Goal: Task Accomplishment & Management: Use online tool/utility

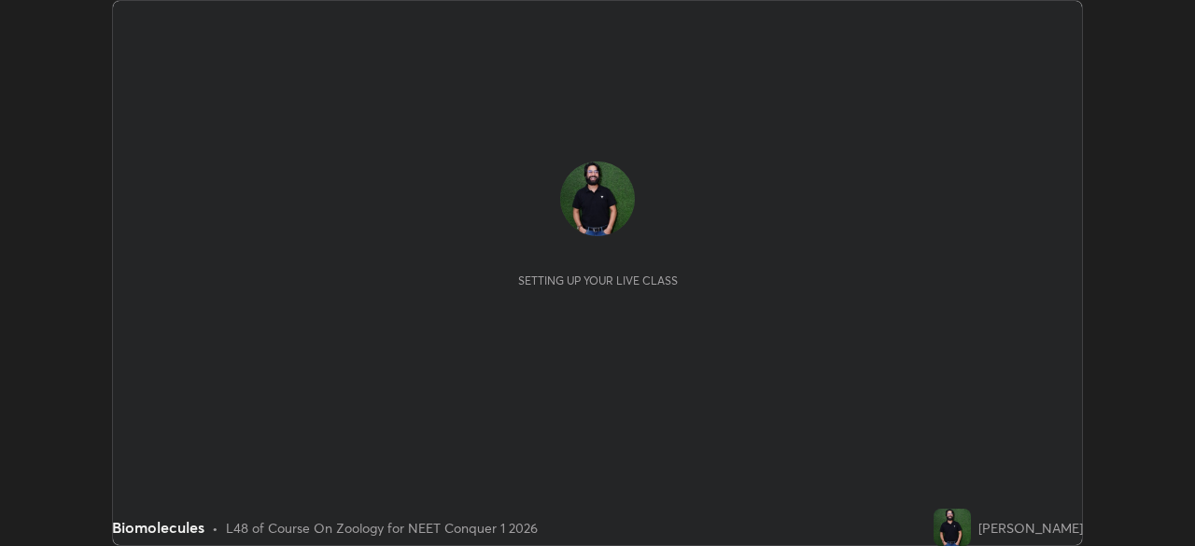
scroll to position [546, 1194]
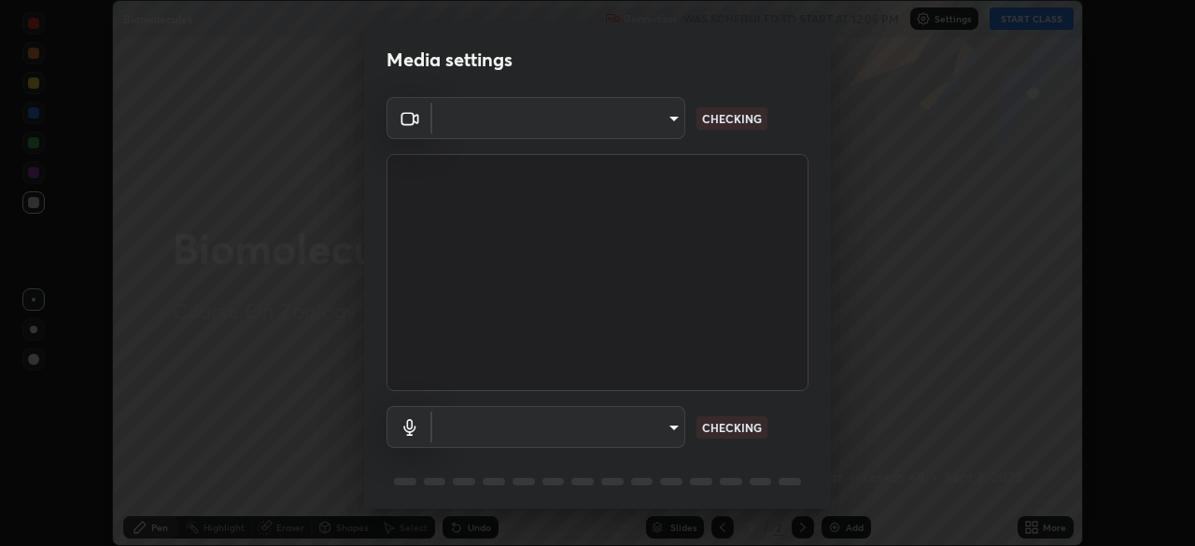
type input "d5d1096bb91751ddbc4e14a102c0e37309a205399cb77019be1f1076424a97fc"
type input "communications"
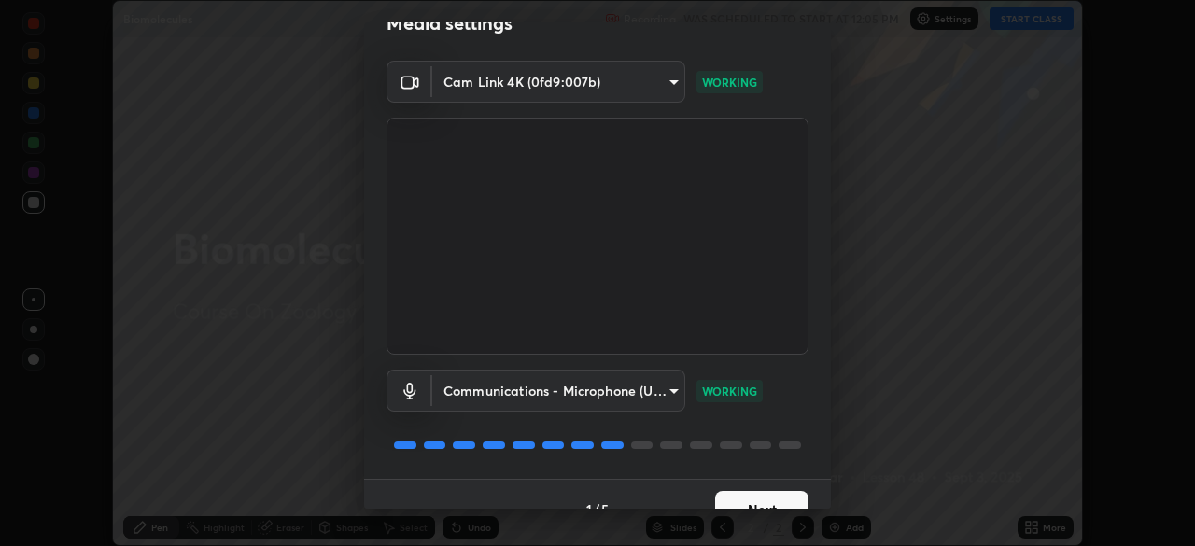
scroll to position [66, 0]
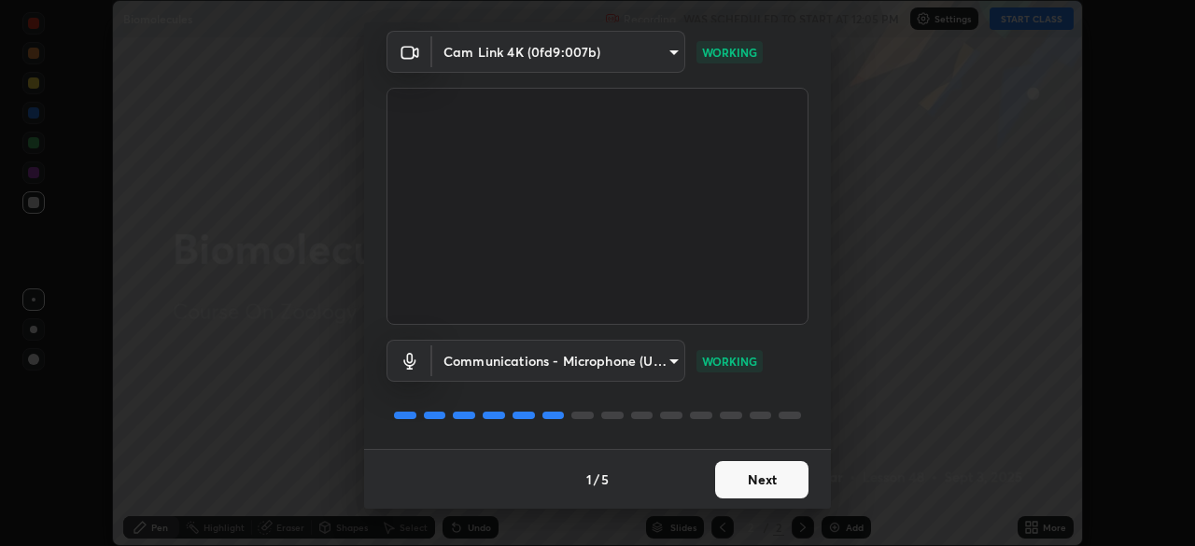
click at [753, 480] on button "Next" at bounding box center [761, 479] width 93 height 37
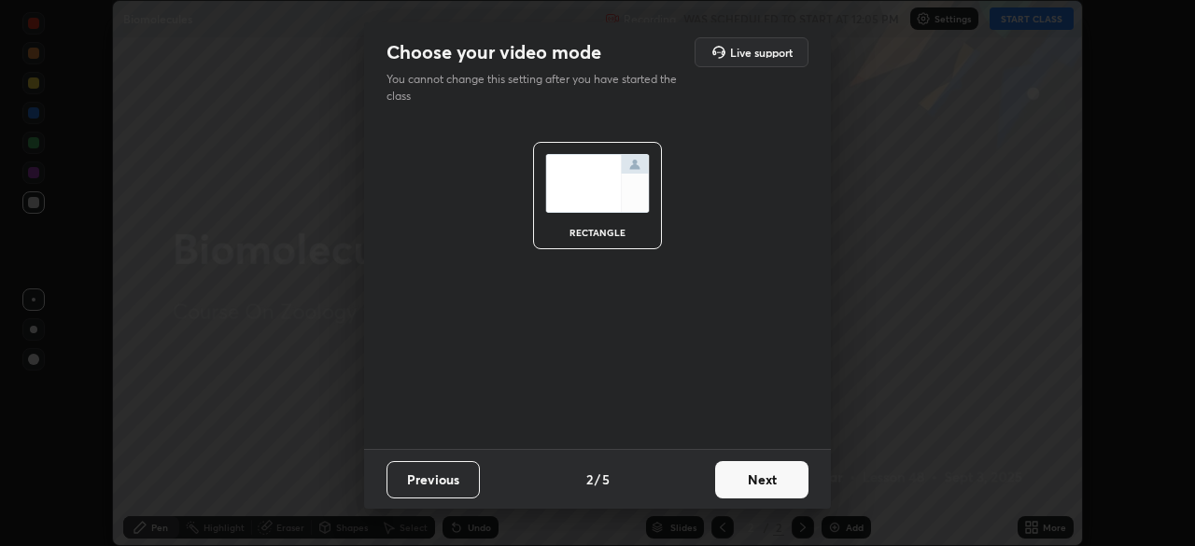
scroll to position [0, 0]
click at [762, 483] on button "Next" at bounding box center [761, 479] width 93 height 37
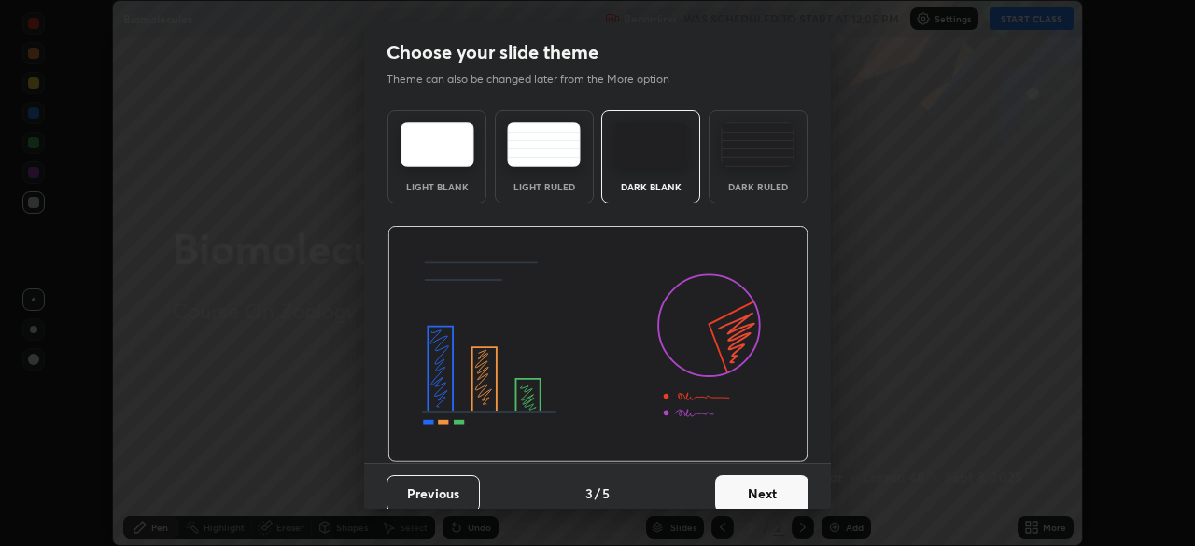
click at [758, 487] on button "Next" at bounding box center [761, 493] width 93 height 37
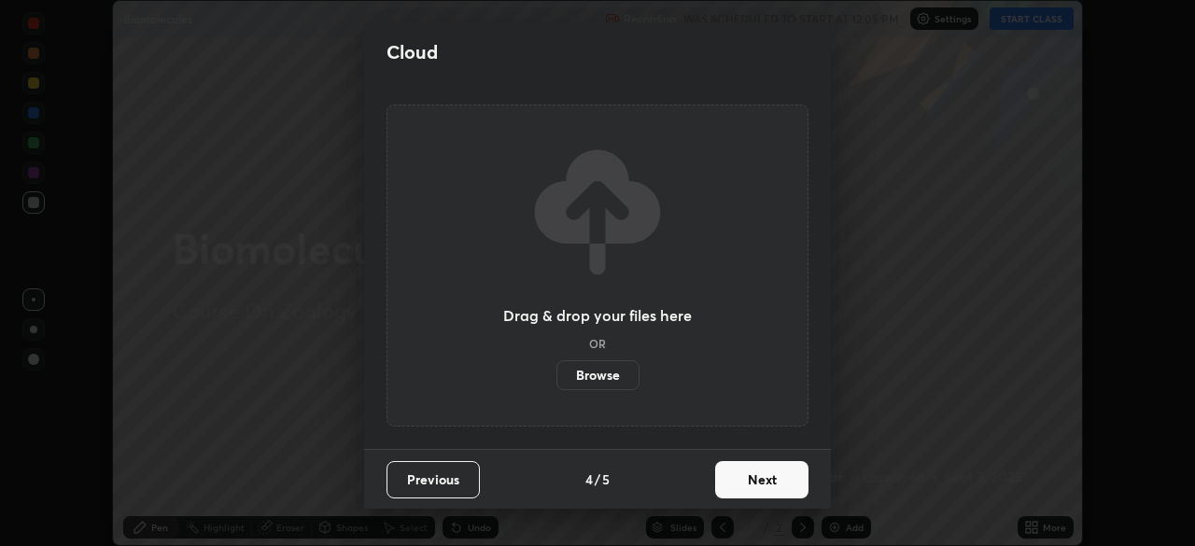
click at [761, 483] on button "Next" at bounding box center [761, 479] width 93 height 37
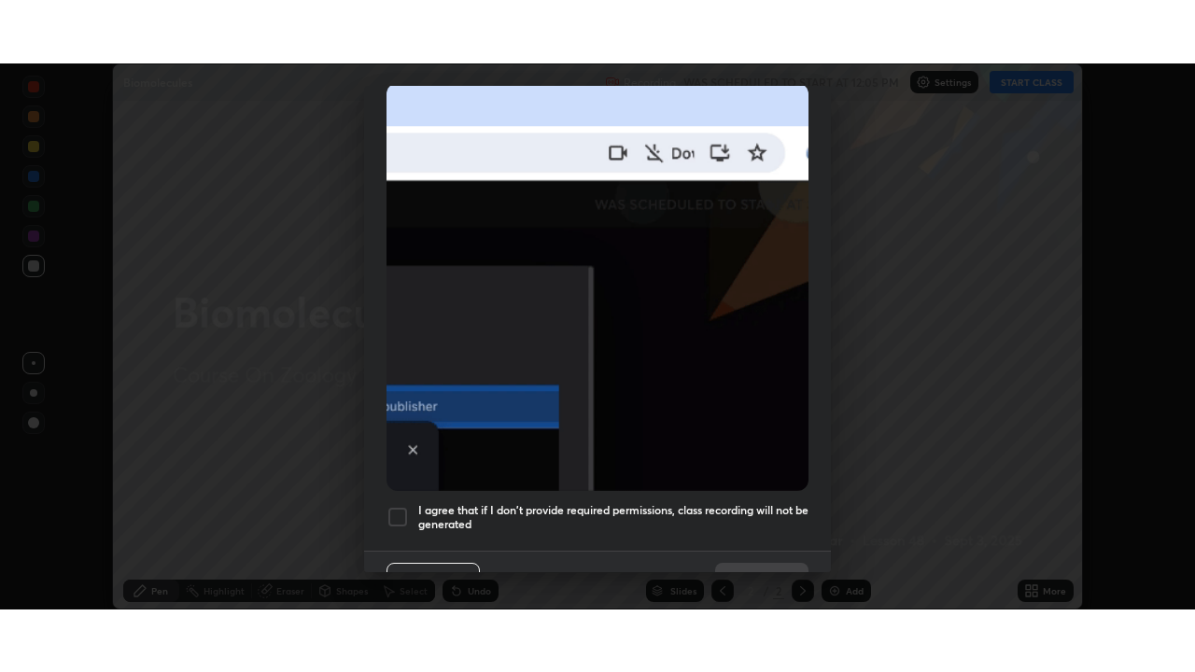
scroll to position [441, 0]
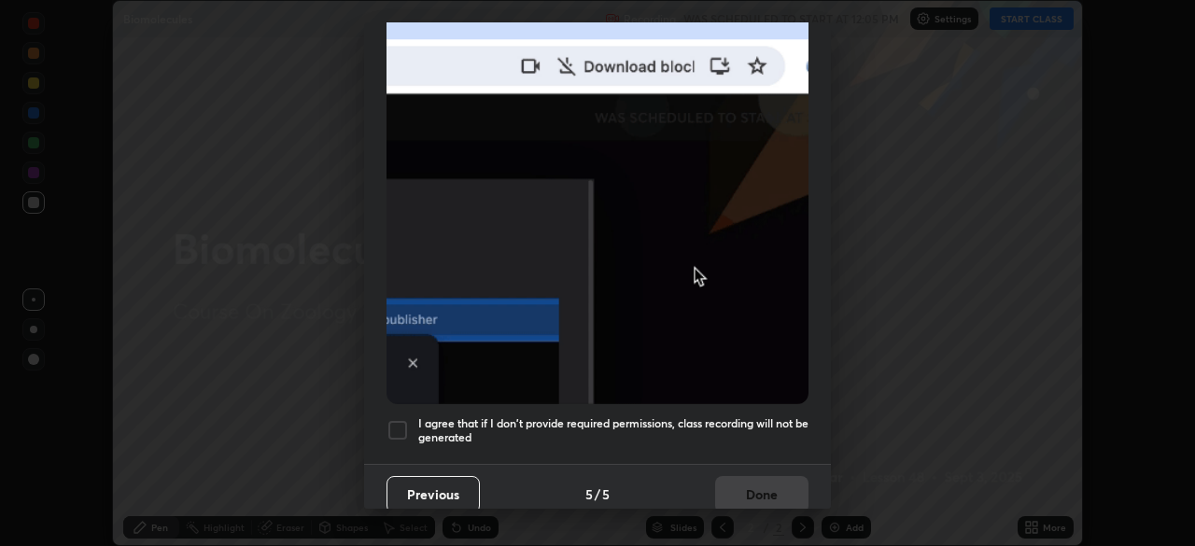
click at [399, 420] on div at bounding box center [397, 430] width 22 height 22
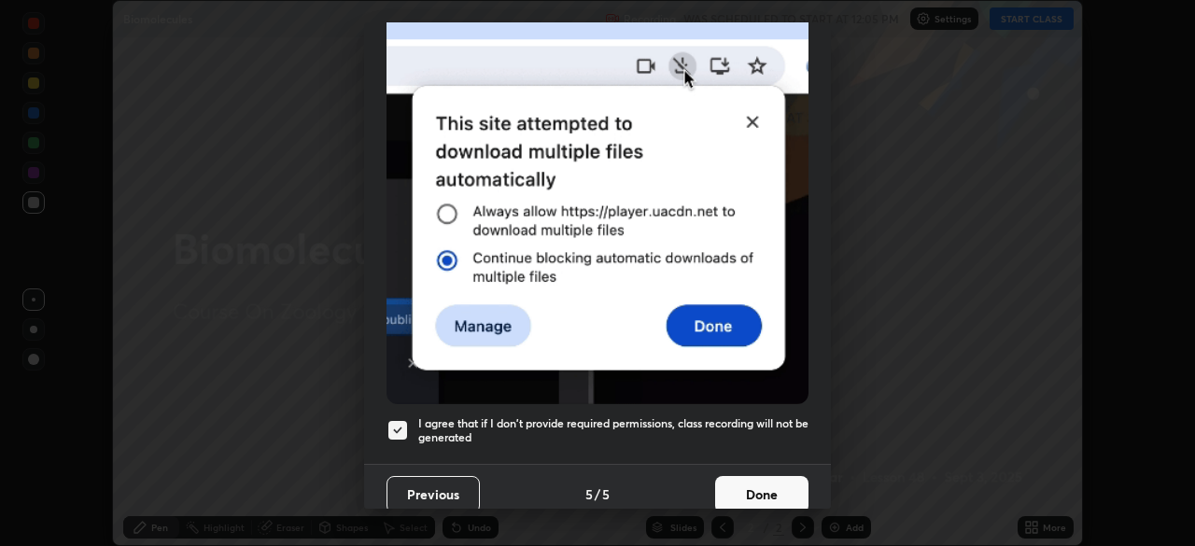
click at [760, 485] on button "Done" at bounding box center [761, 494] width 93 height 37
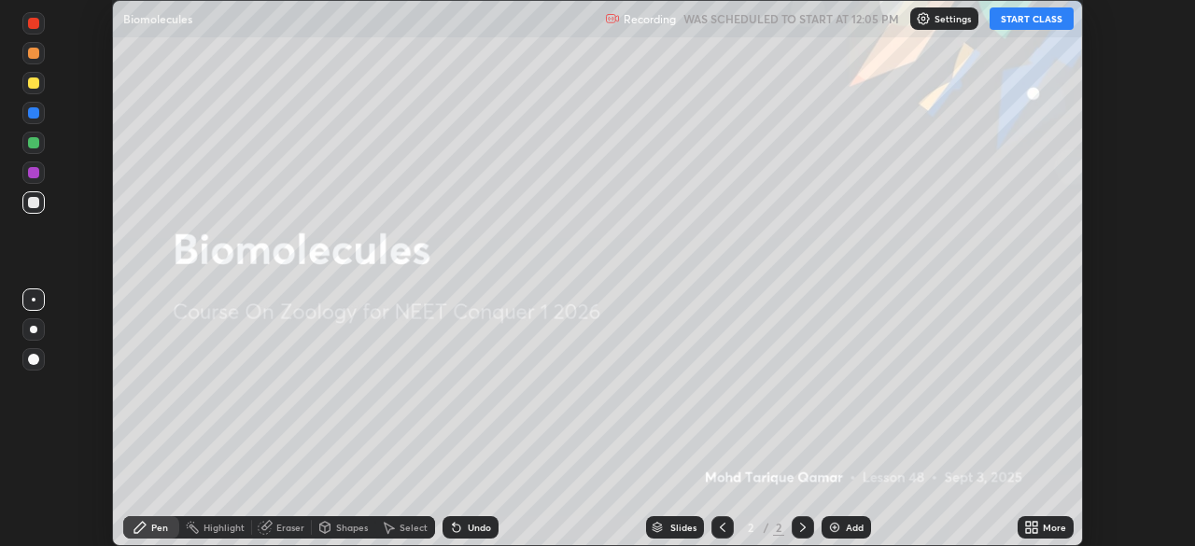
click at [1056, 527] on div "More" at bounding box center [1054, 527] width 23 height 9
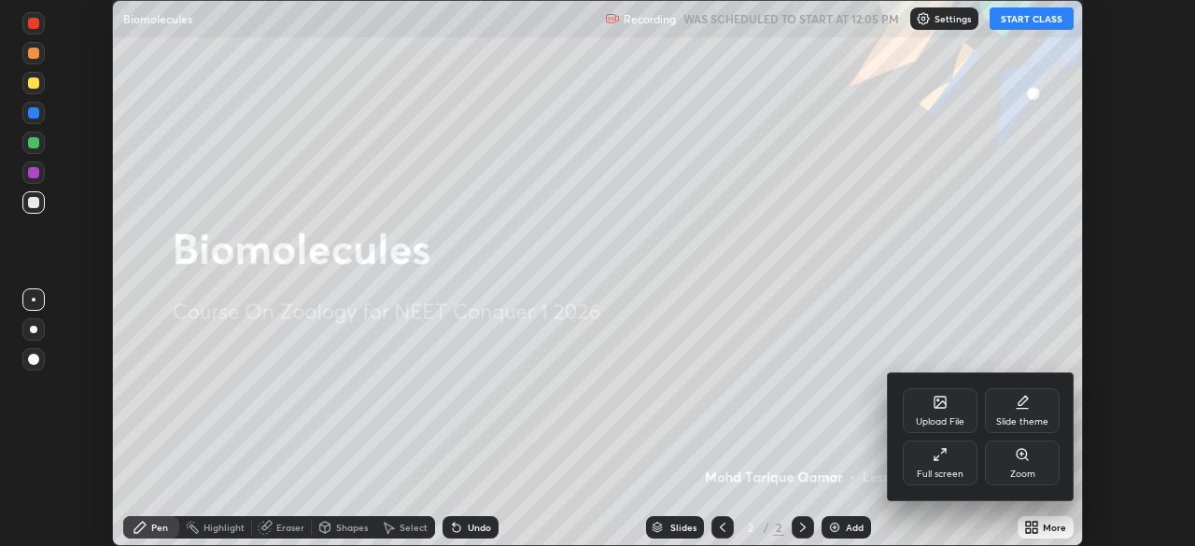
click at [940, 453] on icon at bounding box center [939, 454] width 15 height 15
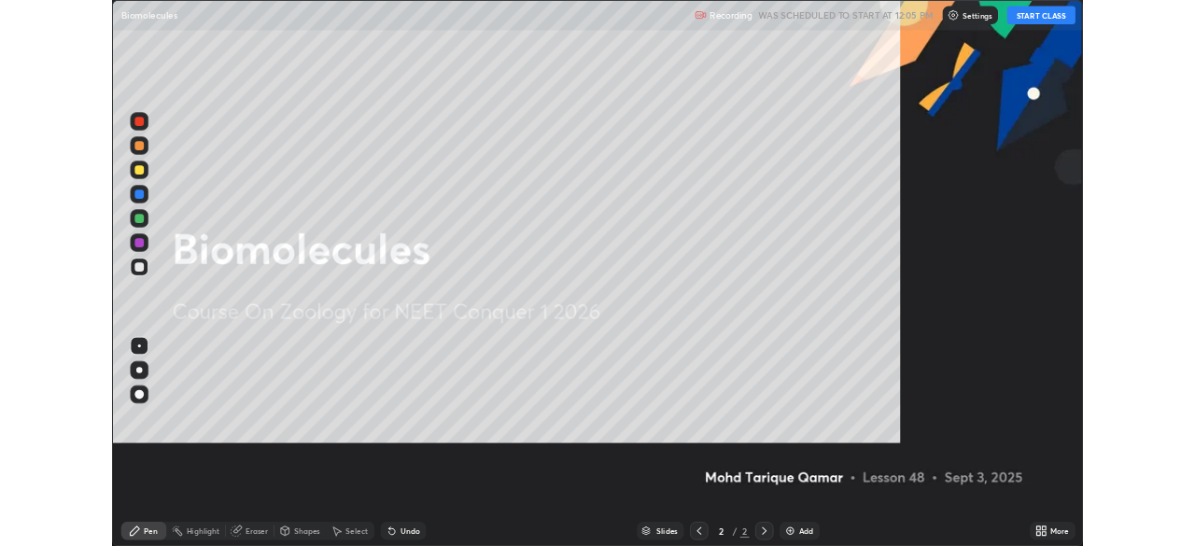
scroll to position [672, 1195]
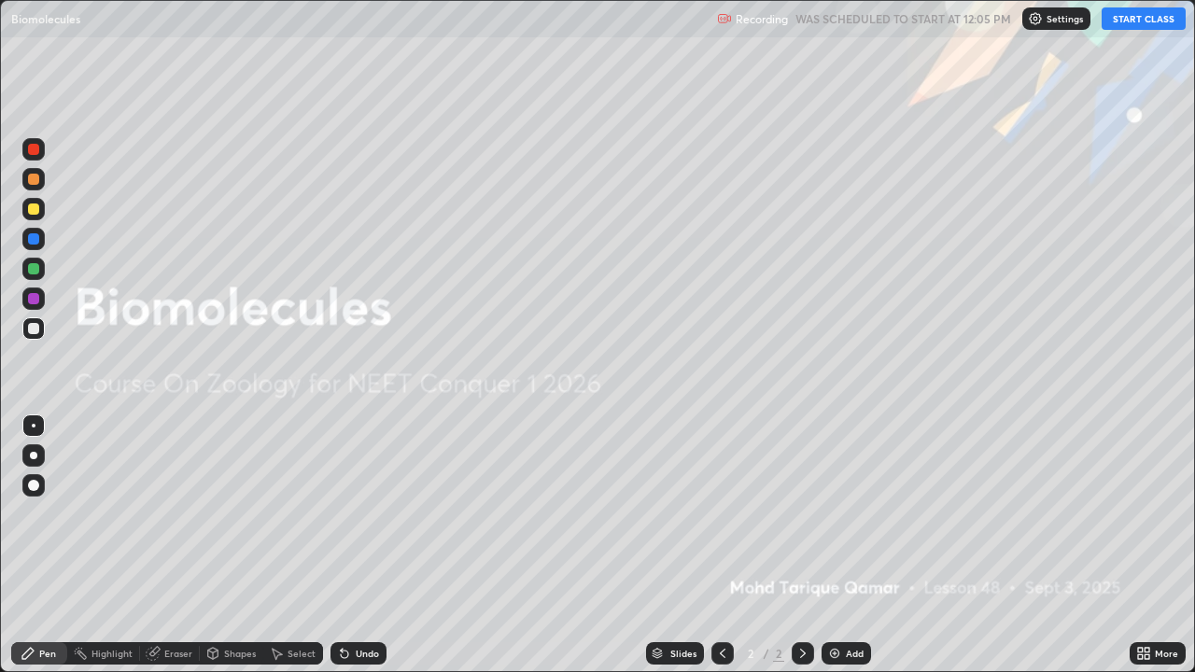
click at [1156, 21] on button "START CLASS" at bounding box center [1143, 18] width 84 height 22
click at [861, 545] on div "Add" at bounding box center [855, 653] width 18 height 9
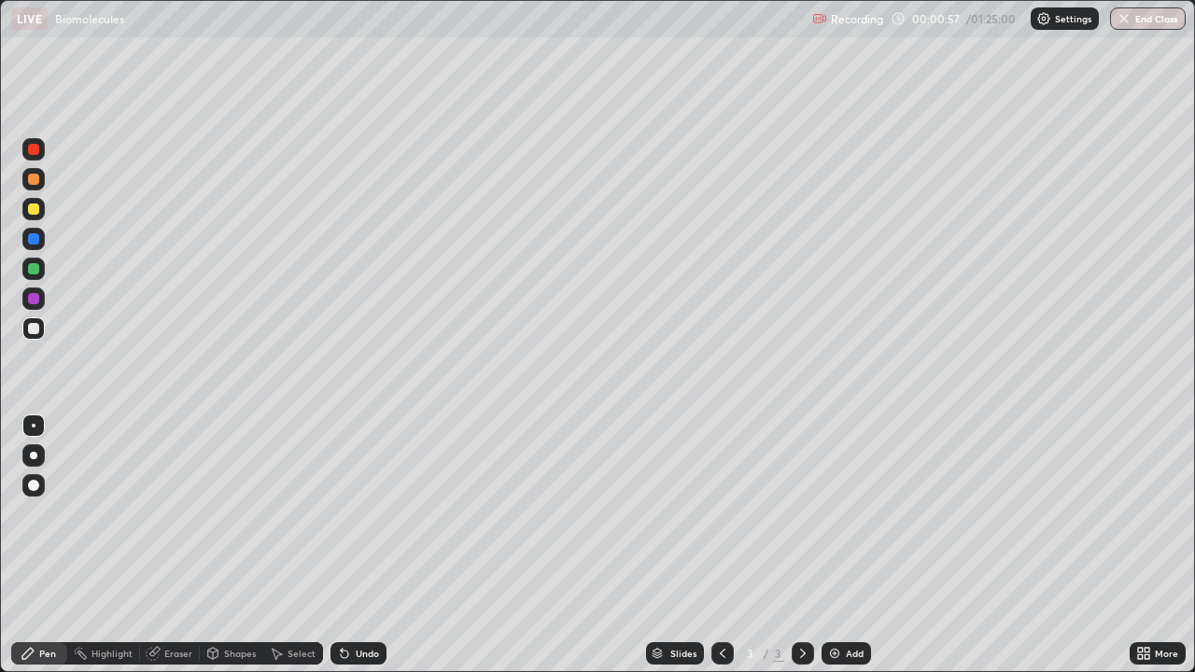
click at [35, 487] on div at bounding box center [33, 485] width 11 height 11
click at [27, 328] on div at bounding box center [33, 328] width 22 height 22
click at [36, 177] on div at bounding box center [33, 179] width 11 height 11
click at [33, 296] on div at bounding box center [33, 298] width 11 height 11
click at [35, 206] on div at bounding box center [33, 208] width 11 height 11
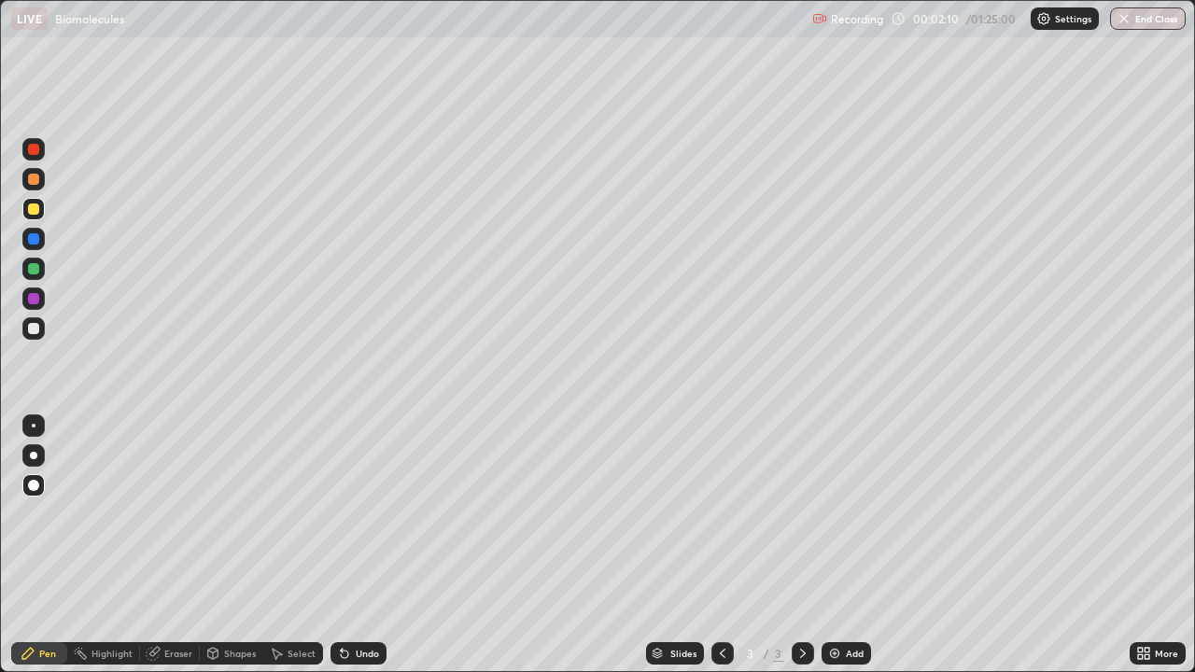
click at [37, 487] on div at bounding box center [33, 485] width 11 height 11
click at [38, 483] on div at bounding box center [33, 485] width 11 height 11
click at [856, 545] on div "Add" at bounding box center [855, 653] width 18 height 9
click at [33, 300] on div at bounding box center [33, 298] width 11 height 11
click at [32, 329] on div at bounding box center [33, 328] width 11 height 11
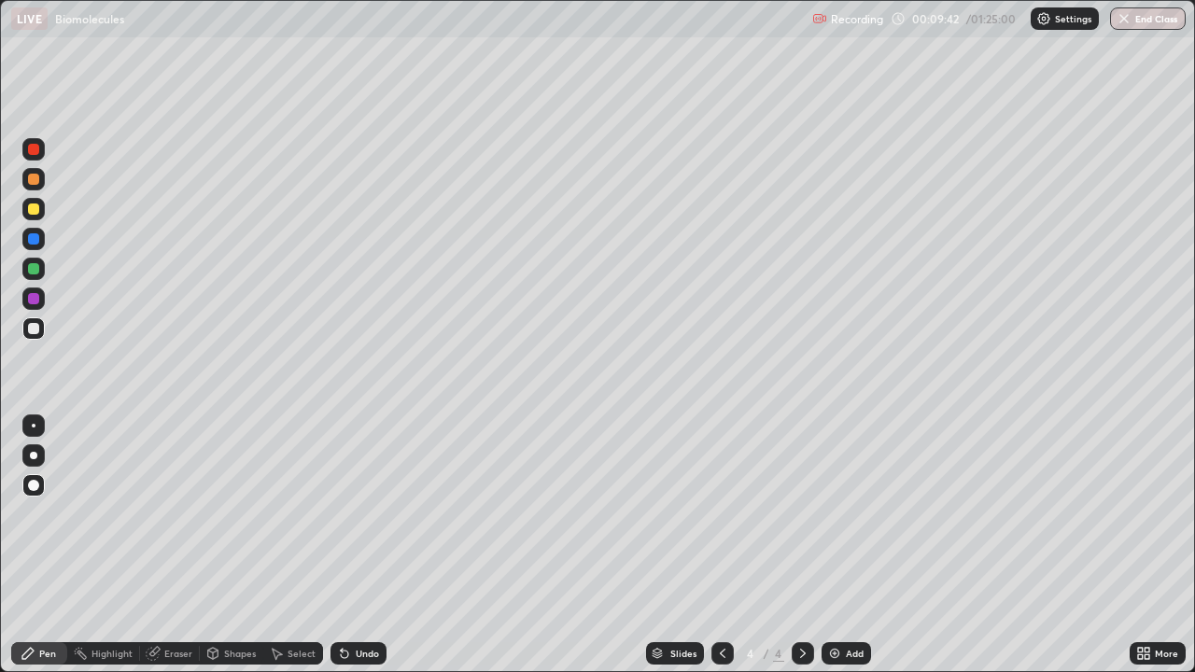
click at [28, 325] on div at bounding box center [33, 328] width 11 height 11
click at [31, 298] on div at bounding box center [33, 298] width 11 height 11
click at [341, 545] on icon at bounding box center [342, 650] width 2 height 2
click at [851, 545] on div "Add" at bounding box center [855, 653] width 18 height 9
click at [33, 332] on div at bounding box center [33, 328] width 11 height 11
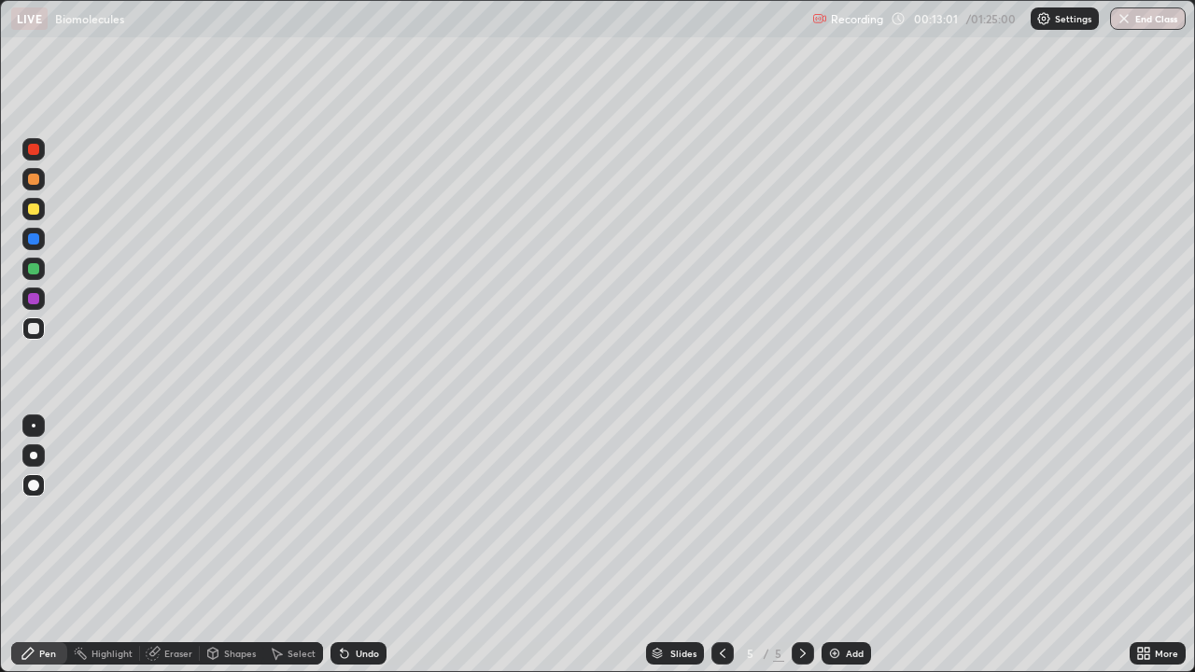
click at [31, 481] on div at bounding box center [33, 485] width 11 height 11
click at [32, 236] on div at bounding box center [33, 238] width 11 height 11
click at [34, 300] on div at bounding box center [33, 298] width 11 height 11
click at [853, 545] on div "Add" at bounding box center [855, 653] width 18 height 9
click at [852, 545] on div "Add" at bounding box center [855, 653] width 18 height 9
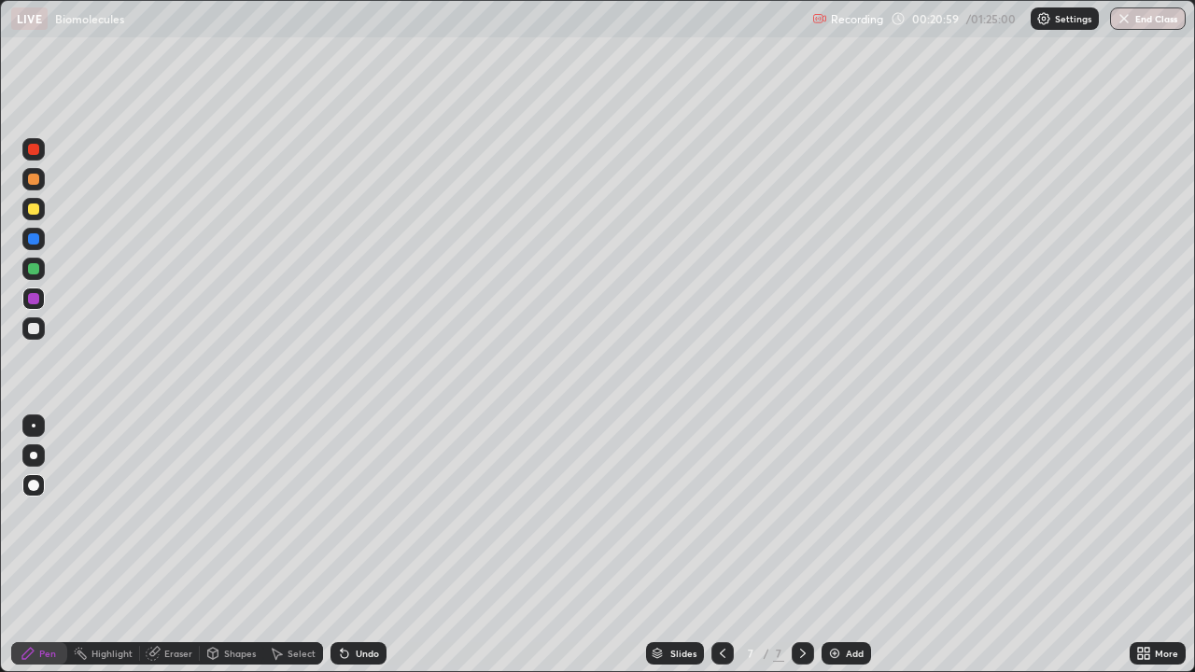
click at [32, 176] on div at bounding box center [33, 179] width 11 height 11
click at [167, 545] on div "Eraser" at bounding box center [178, 653] width 28 height 9
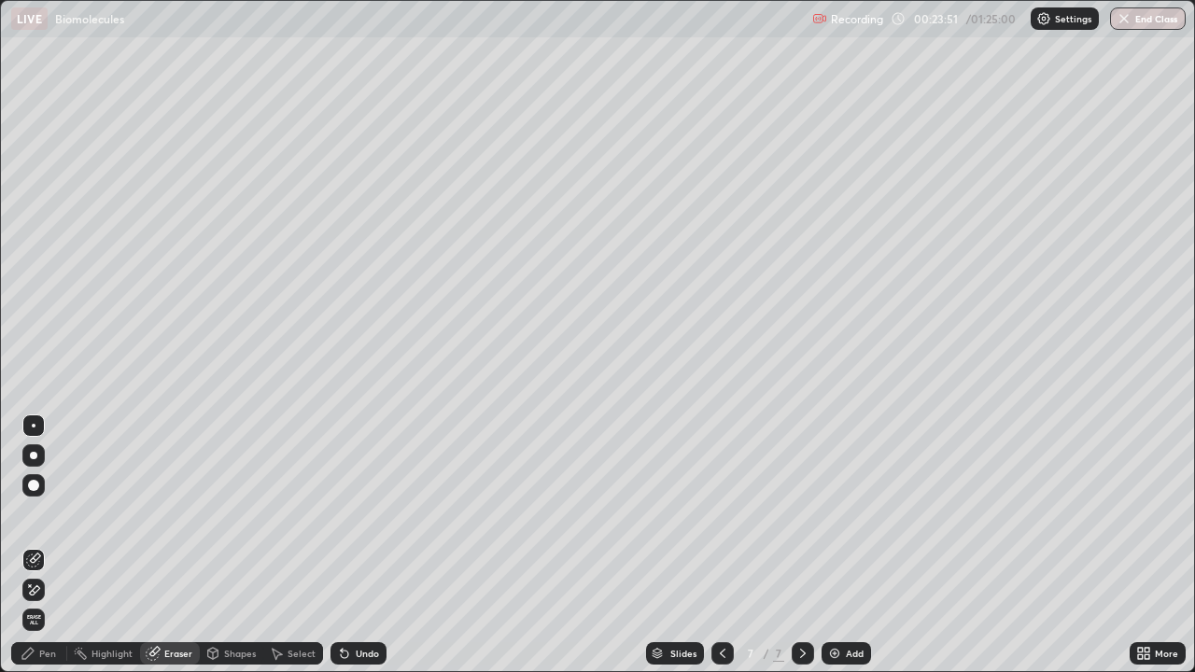
click at [47, 545] on div "Pen" at bounding box center [47, 653] width 17 height 9
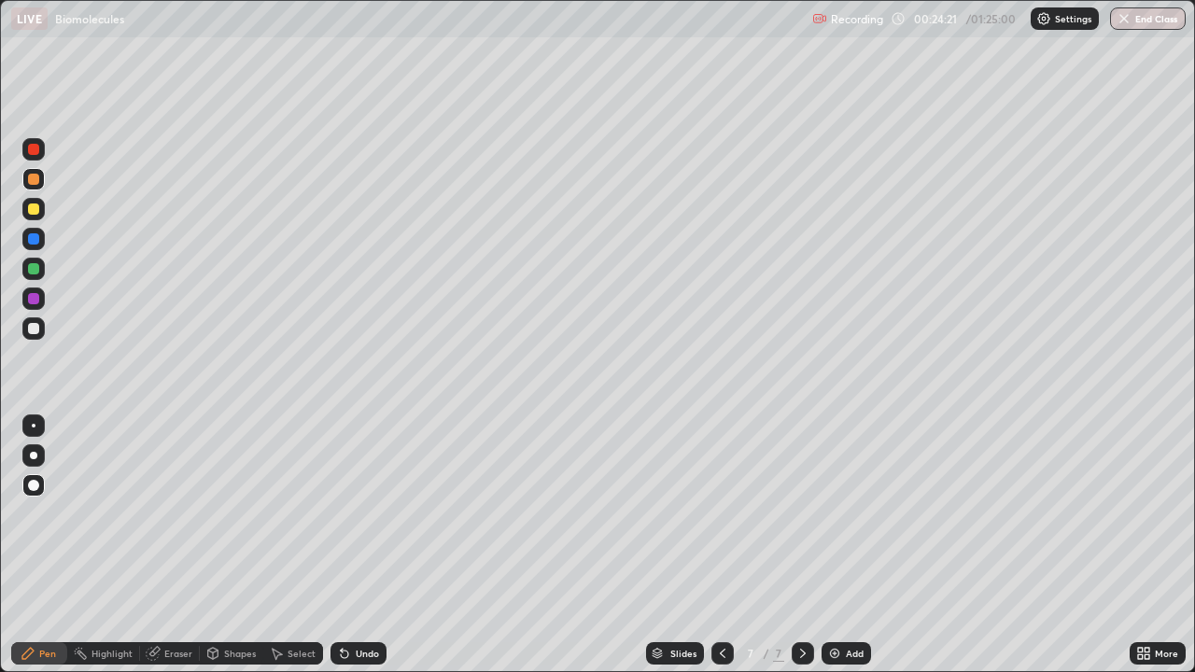
click at [51, 545] on div "Pen" at bounding box center [47, 653] width 17 height 9
click at [38, 301] on div at bounding box center [33, 298] width 11 height 11
click at [164, 545] on div "Eraser" at bounding box center [178, 653] width 28 height 9
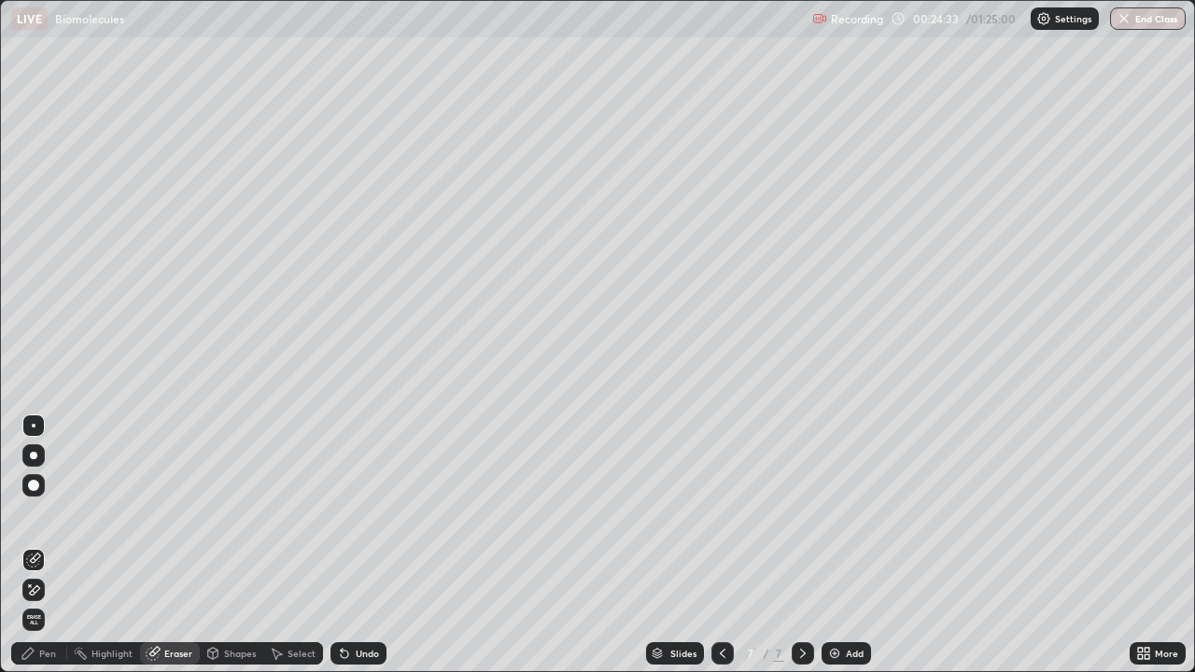
click at [46, 545] on div "Pen" at bounding box center [47, 653] width 17 height 9
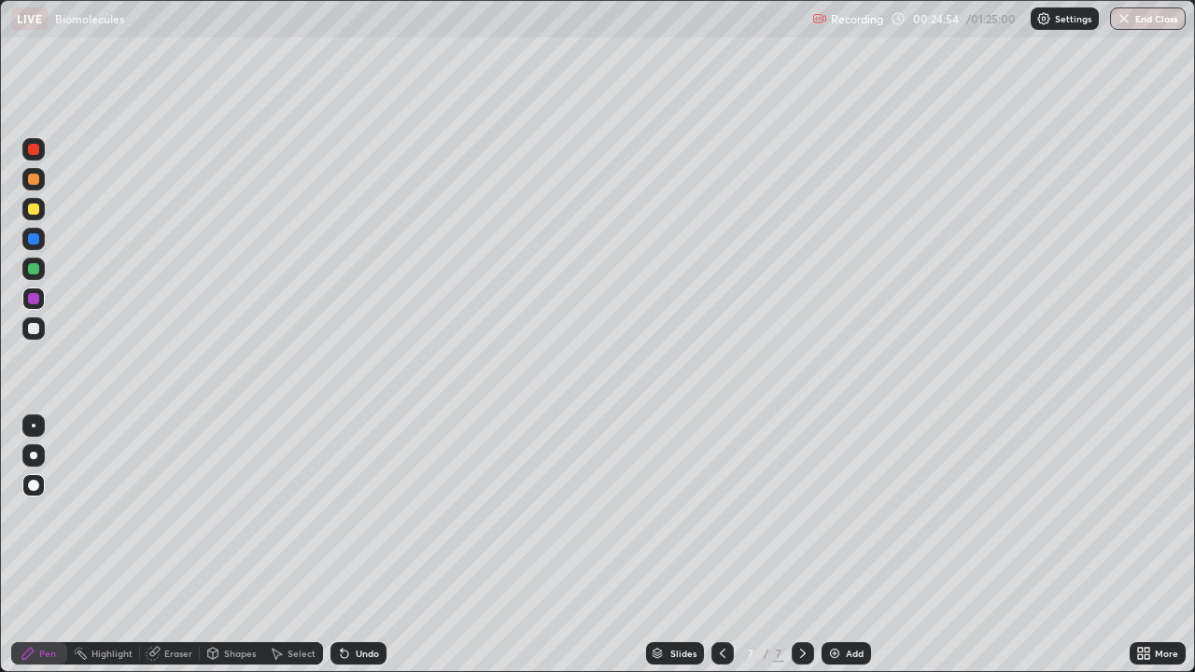
click at [169, 545] on div "Eraser" at bounding box center [178, 653] width 28 height 9
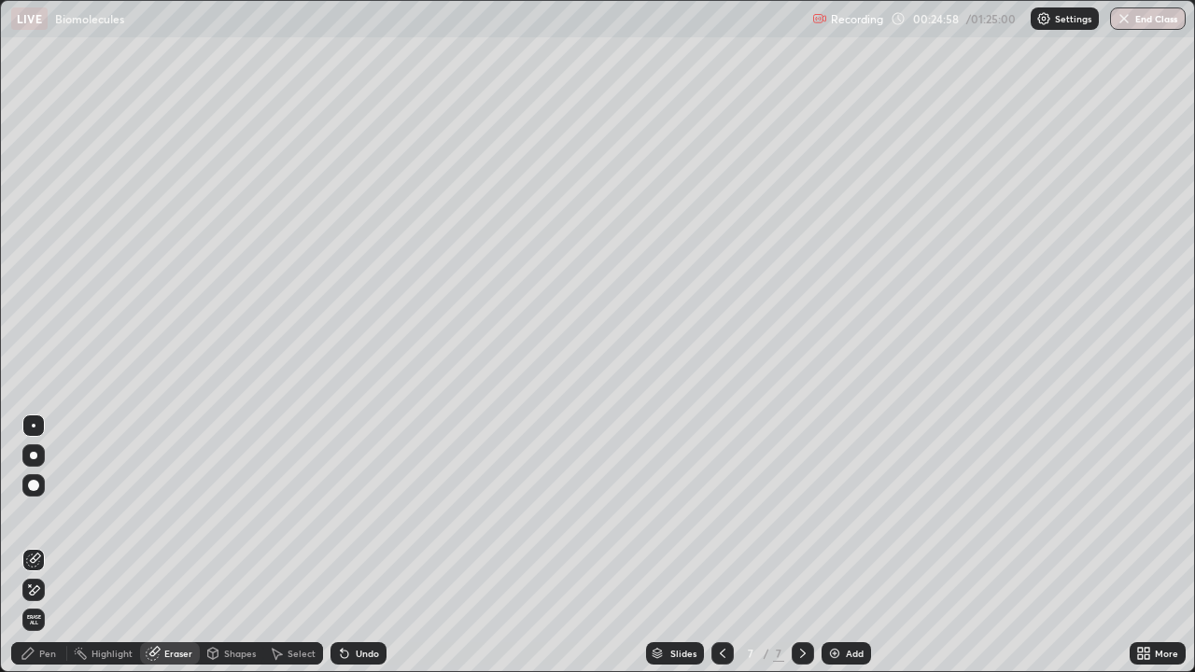
click at [39, 545] on div "Pen" at bounding box center [47, 653] width 17 height 9
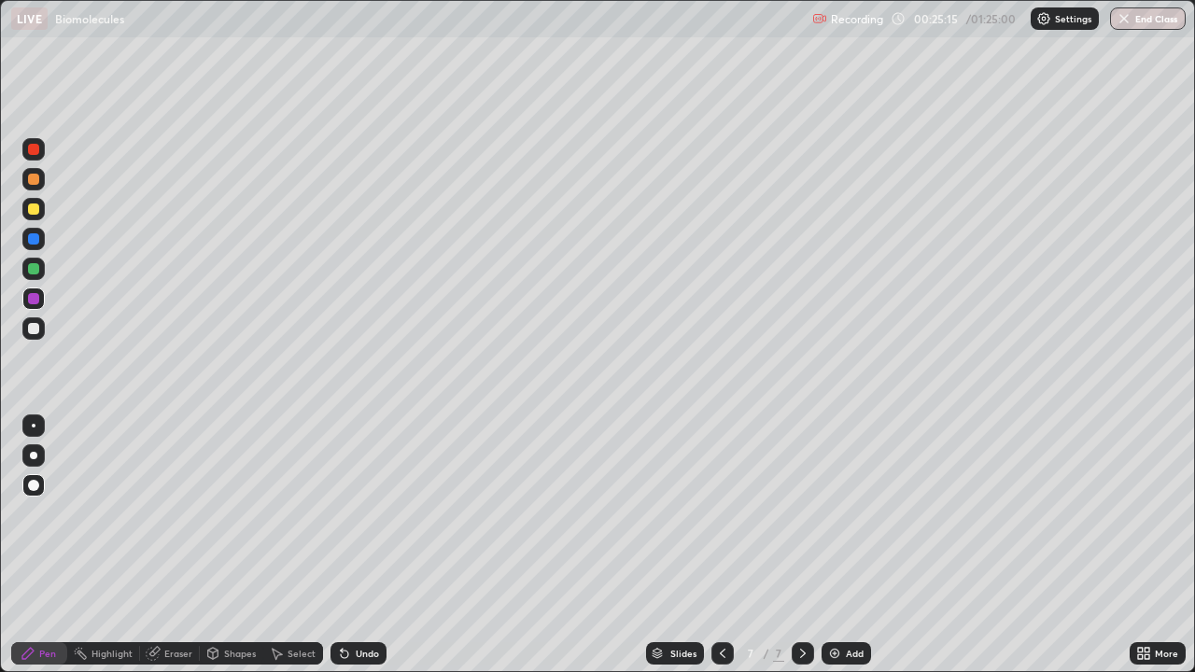
click at [47, 545] on div "Pen" at bounding box center [47, 653] width 17 height 9
click at [33, 269] on div at bounding box center [33, 268] width 11 height 11
click at [34, 483] on div at bounding box center [33, 485] width 11 height 11
click at [179, 545] on div "Eraser" at bounding box center [170, 653] width 60 height 22
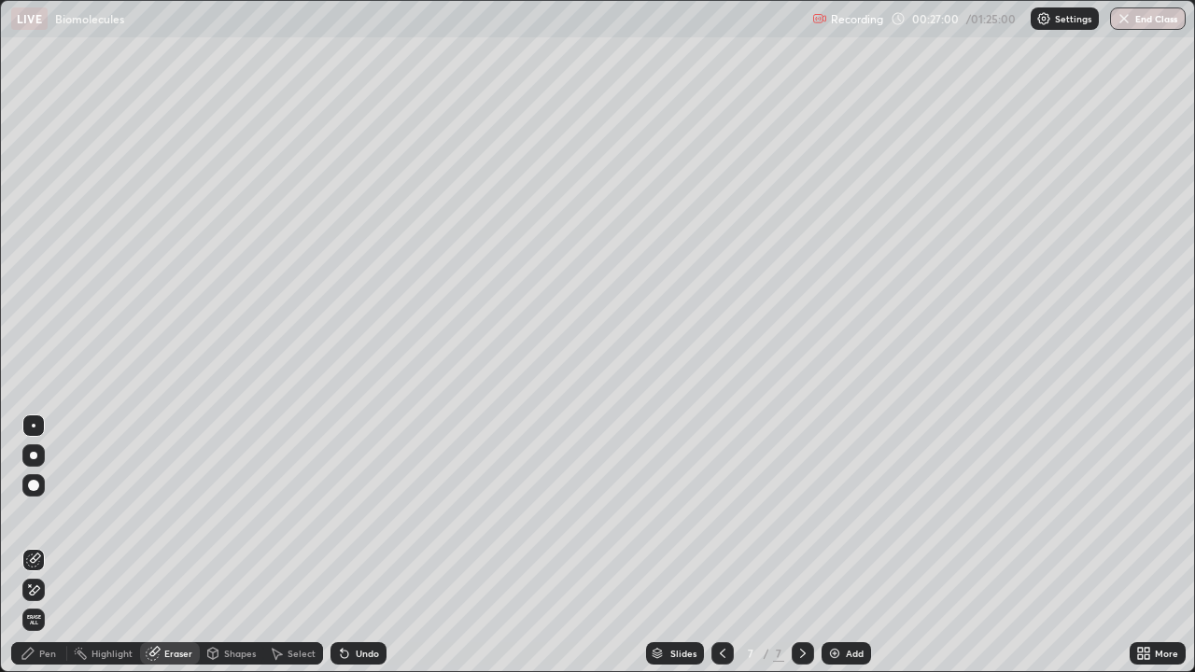
click at [44, 545] on div "Pen" at bounding box center [47, 653] width 17 height 9
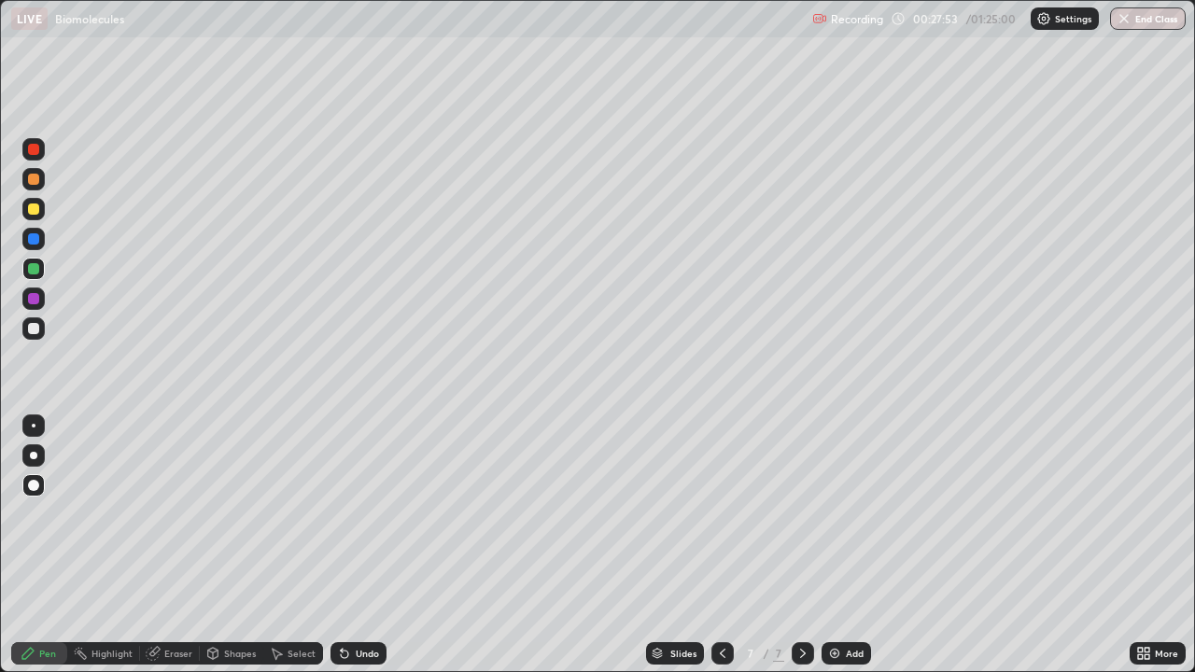
click at [169, 545] on div "Eraser" at bounding box center [178, 653] width 28 height 9
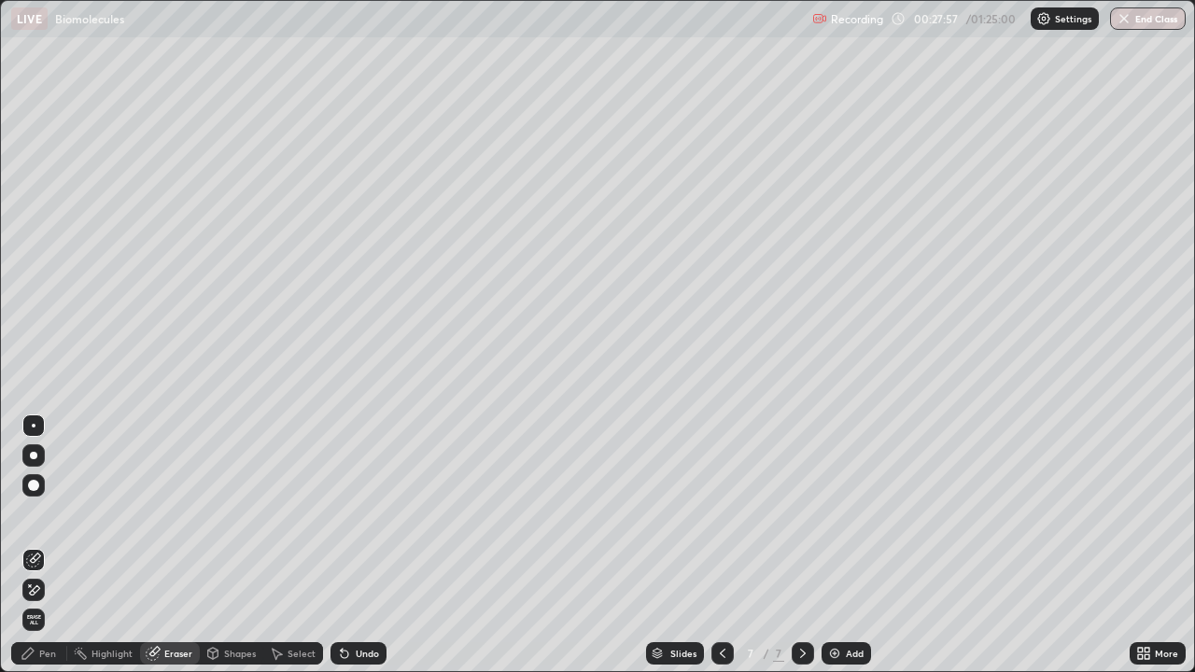
click at [49, 545] on div "Pen" at bounding box center [47, 653] width 17 height 9
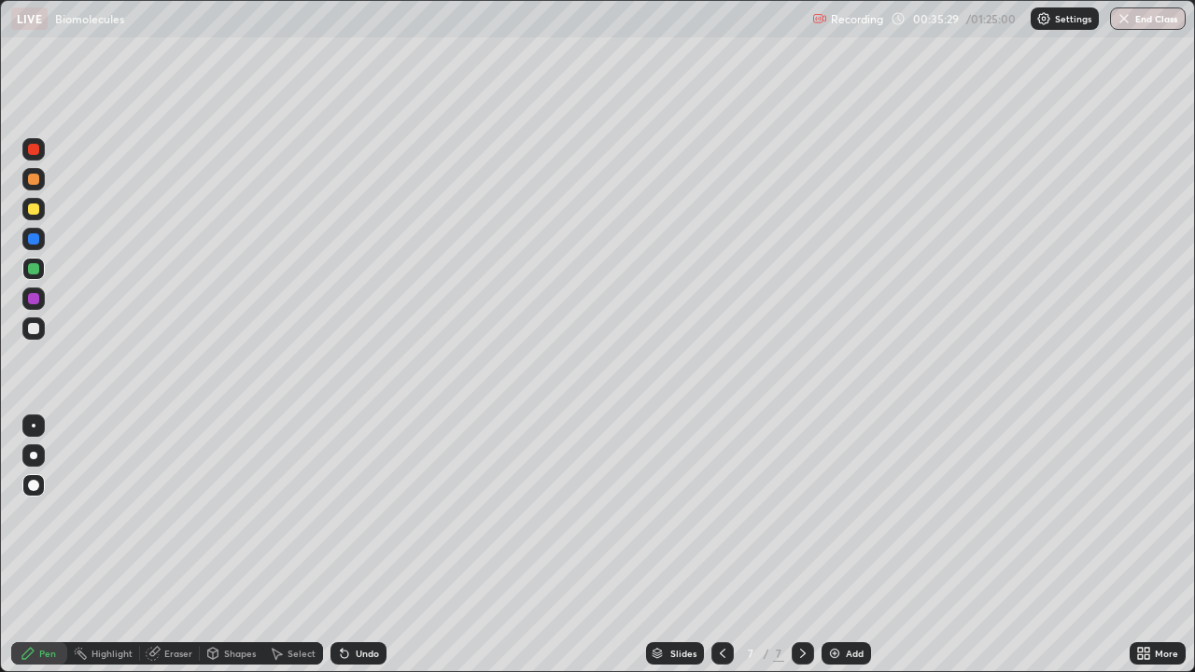
click at [854, 545] on div "Add" at bounding box center [855, 653] width 18 height 9
click at [33, 326] on div at bounding box center [33, 328] width 11 height 11
click at [30, 301] on div at bounding box center [33, 298] width 11 height 11
click at [32, 269] on div at bounding box center [33, 268] width 11 height 11
click at [33, 483] on div at bounding box center [33, 485] width 11 height 11
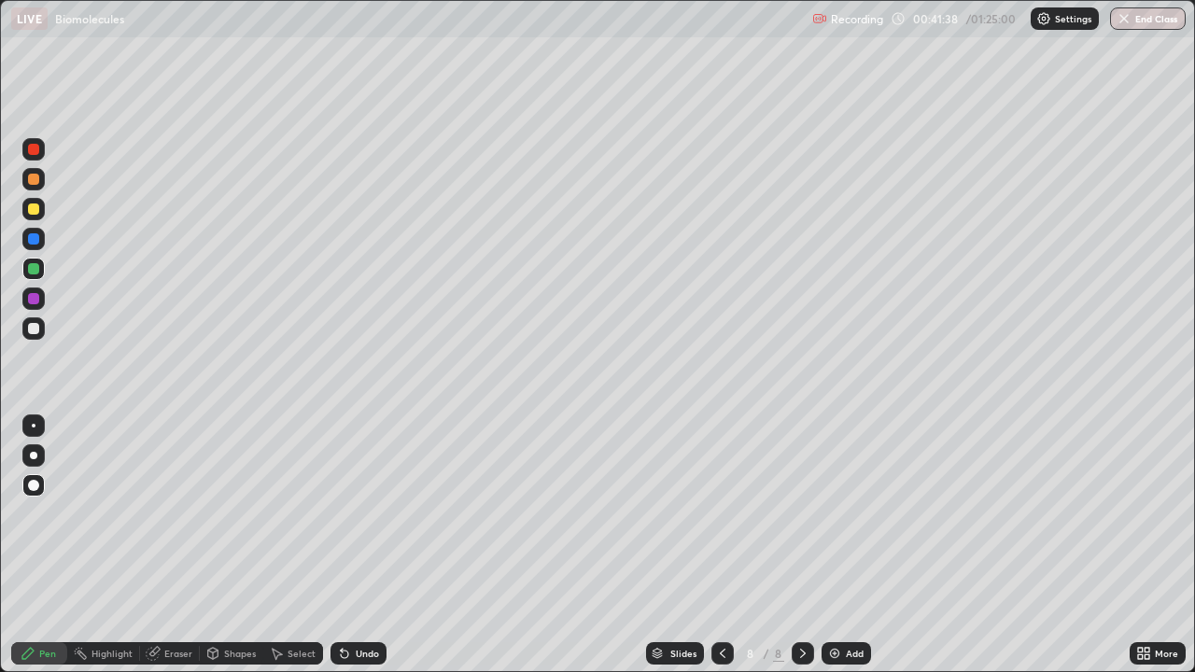
click at [35, 238] on div at bounding box center [33, 238] width 11 height 11
click at [175, 545] on div "Eraser" at bounding box center [178, 653] width 28 height 9
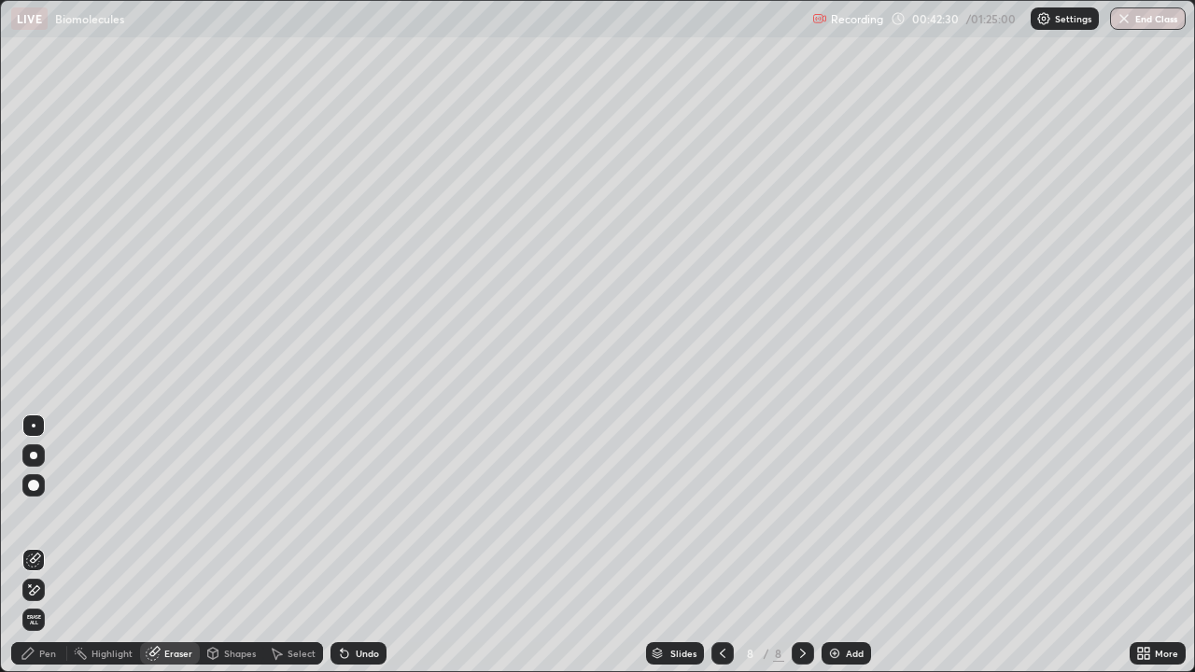
click at [174, 545] on div "Eraser" at bounding box center [178, 653] width 28 height 9
click at [43, 545] on div "Pen" at bounding box center [47, 653] width 17 height 9
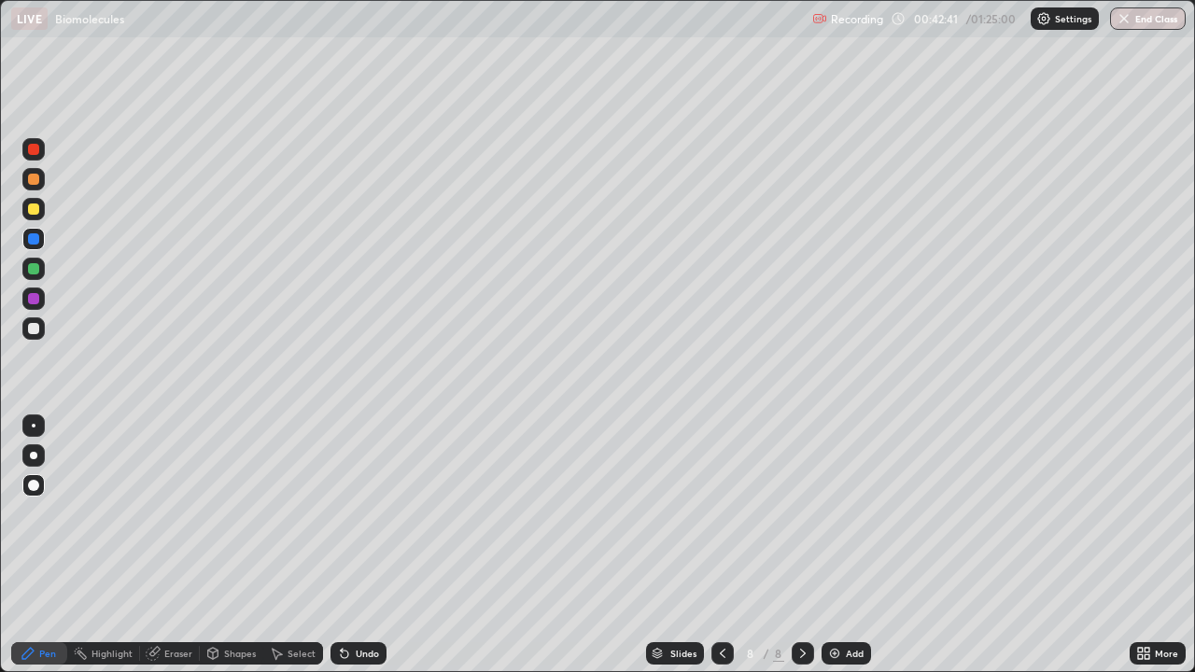
click at [34, 272] on div at bounding box center [33, 268] width 11 height 11
click at [42, 545] on div "Pen" at bounding box center [47, 653] width 17 height 9
click at [177, 545] on div "Eraser" at bounding box center [178, 653] width 28 height 9
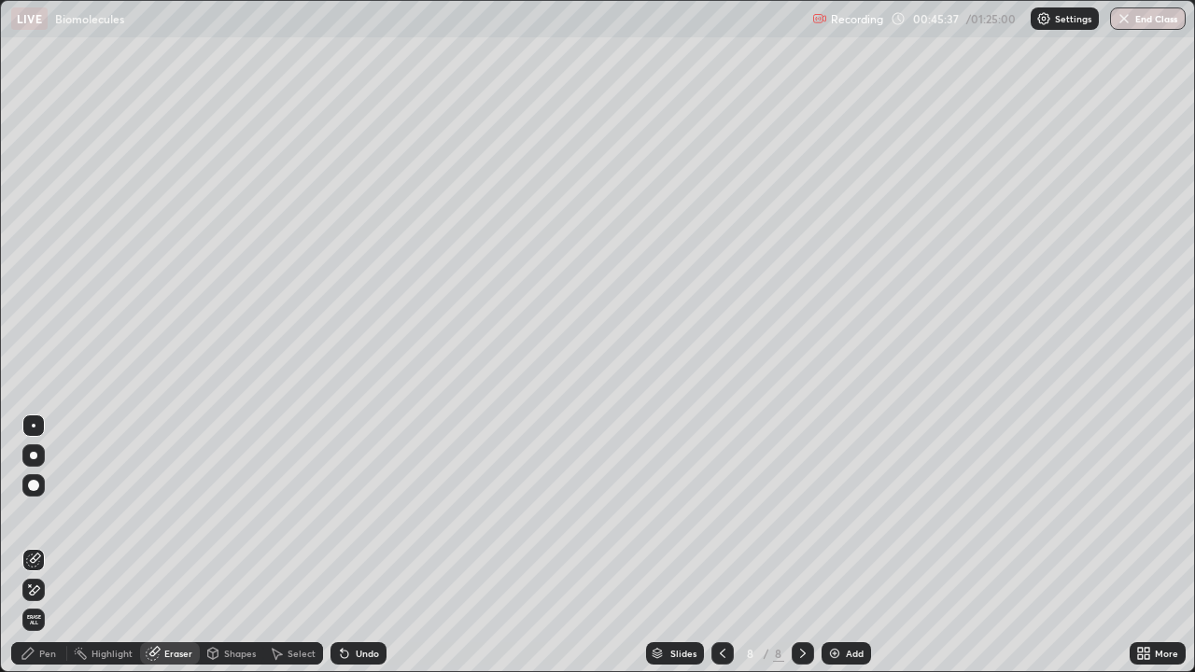
click at [49, 545] on div "Pen" at bounding box center [47, 653] width 17 height 9
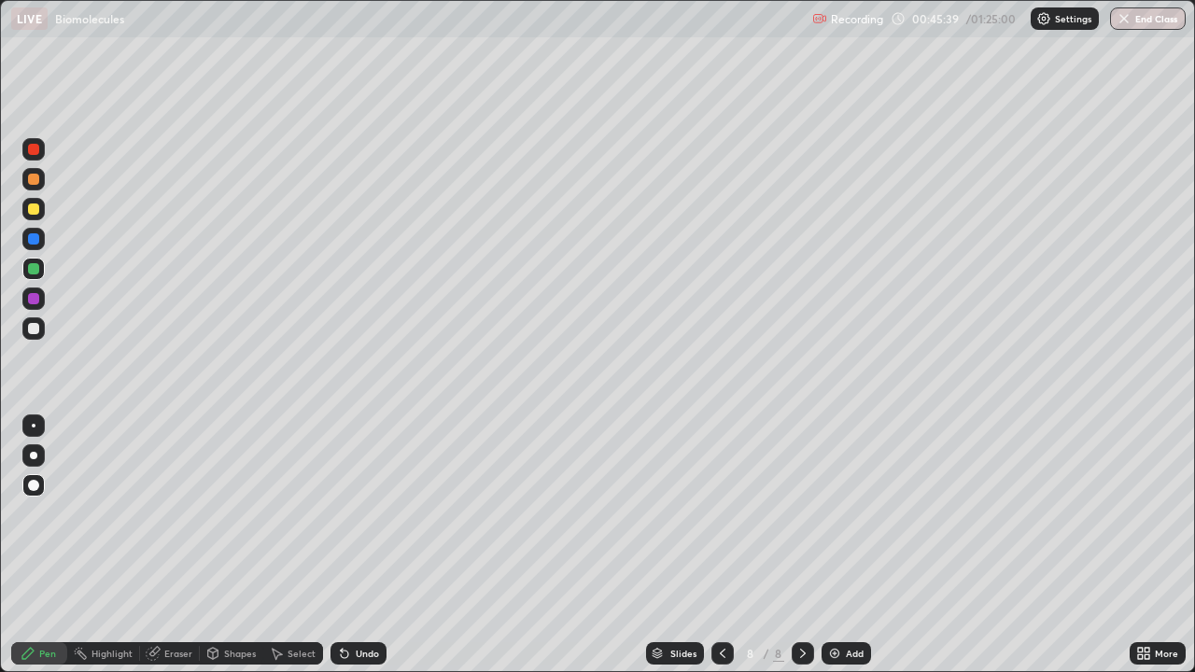
click at [35, 330] on div at bounding box center [33, 328] width 11 height 11
click at [854, 545] on div "Add" at bounding box center [855, 653] width 18 height 9
click at [35, 259] on div at bounding box center [33, 269] width 22 height 22
click at [35, 478] on div at bounding box center [33, 485] width 22 height 22
click at [33, 239] on div at bounding box center [33, 238] width 11 height 11
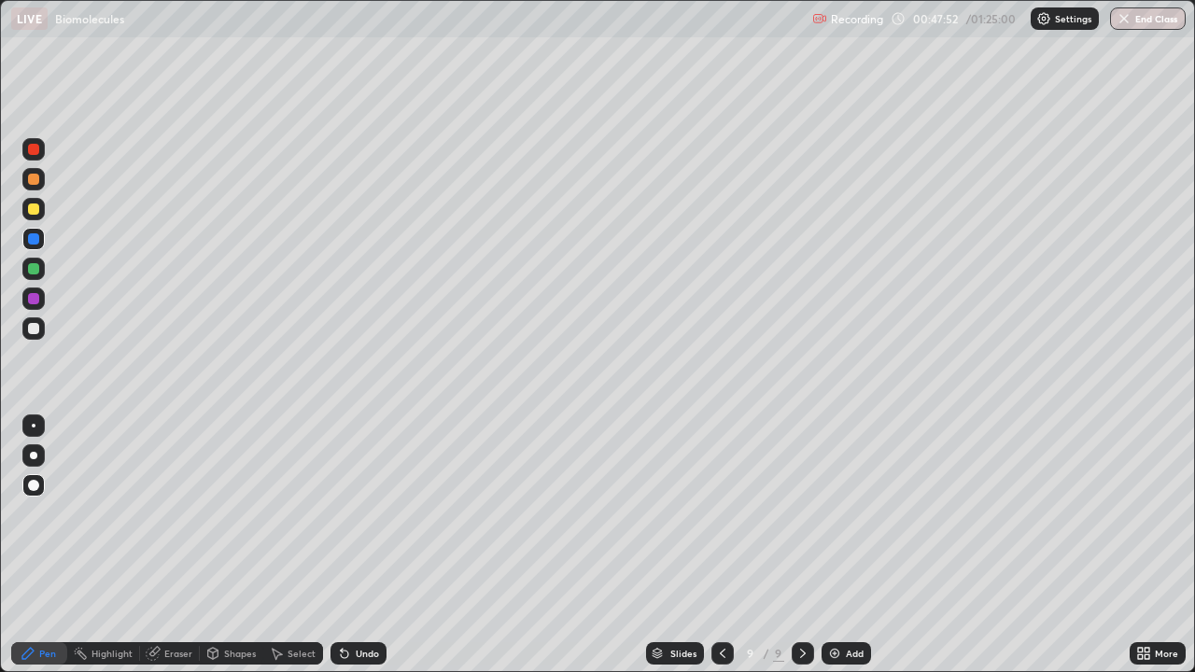
click at [35, 299] on div at bounding box center [33, 298] width 11 height 11
click at [35, 183] on div at bounding box center [33, 179] width 11 height 11
click at [164, 545] on div "Eraser" at bounding box center [170, 653] width 60 height 22
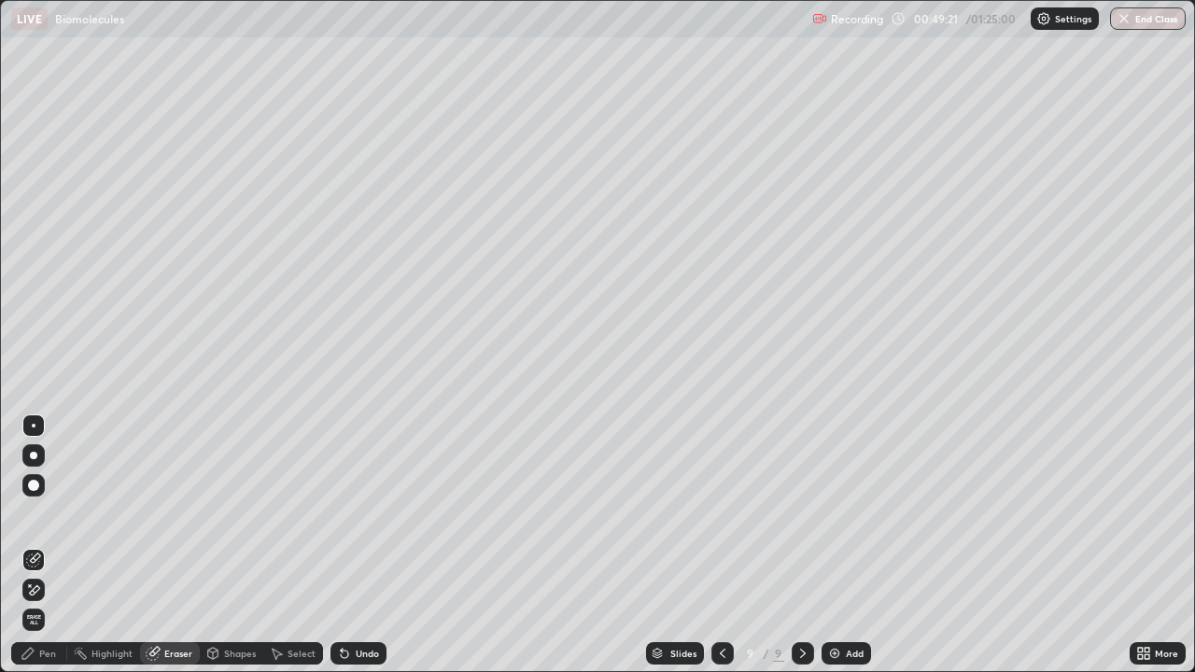
click at [43, 545] on div "Pen" at bounding box center [47, 653] width 17 height 9
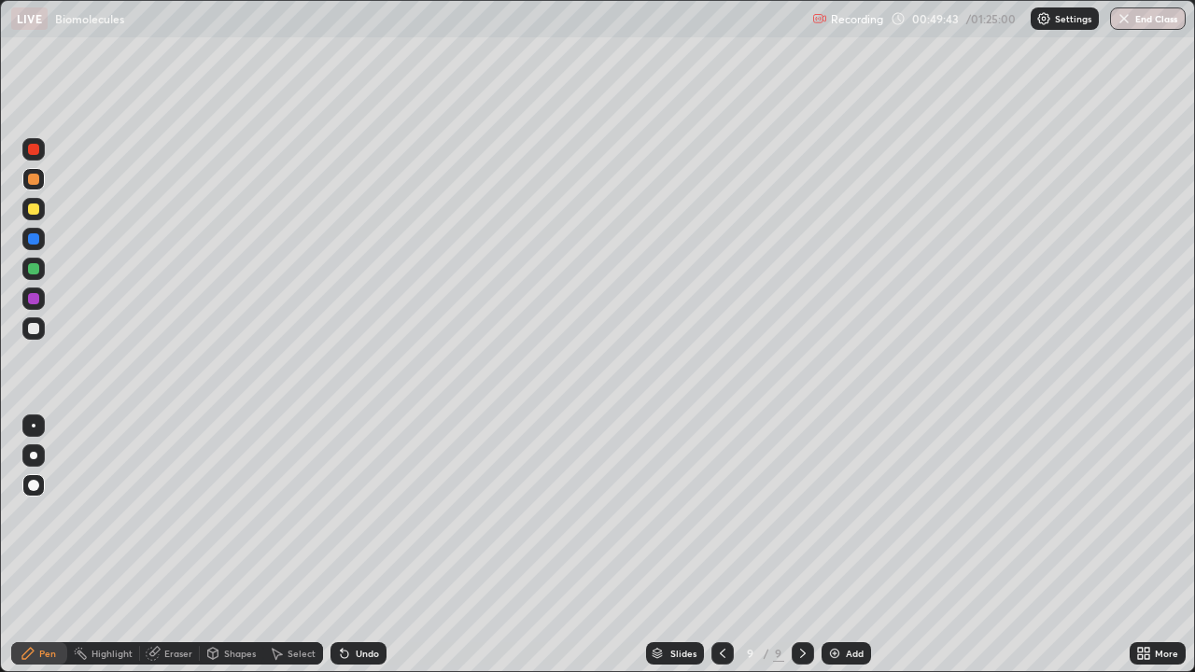
click at [176, 545] on div "Eraser" at bounding box center [178, 653] width 28 height 9
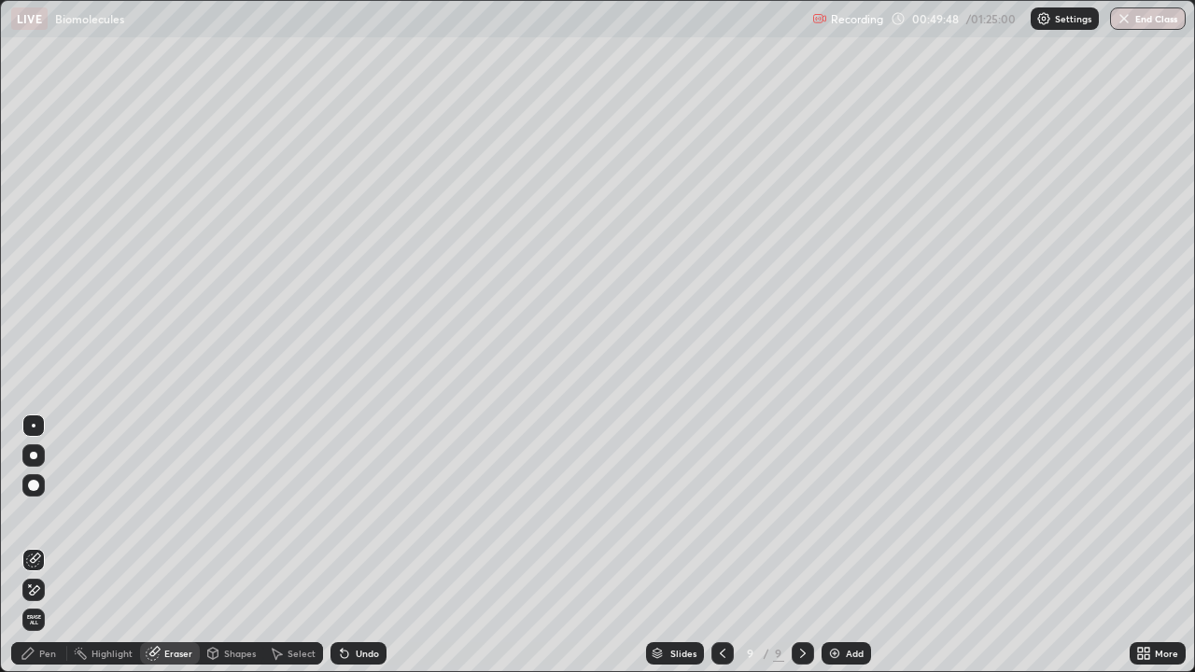
click at [48, 545] on div "Pen" at bounding box center [47, 653] width 17 height 9
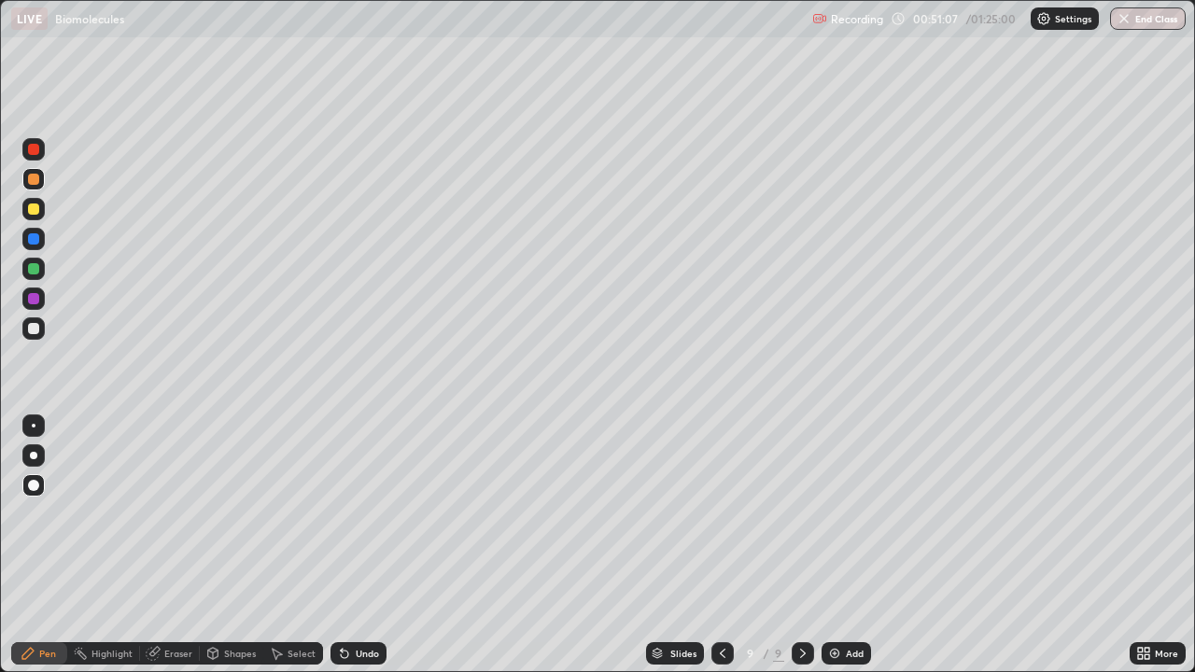
click at [29, 241] on div at bounding box center [33, 238] width 11 height 11
click at [175, 545] on div "Eraser" at bounding box center [178, 653] width 28 height 9
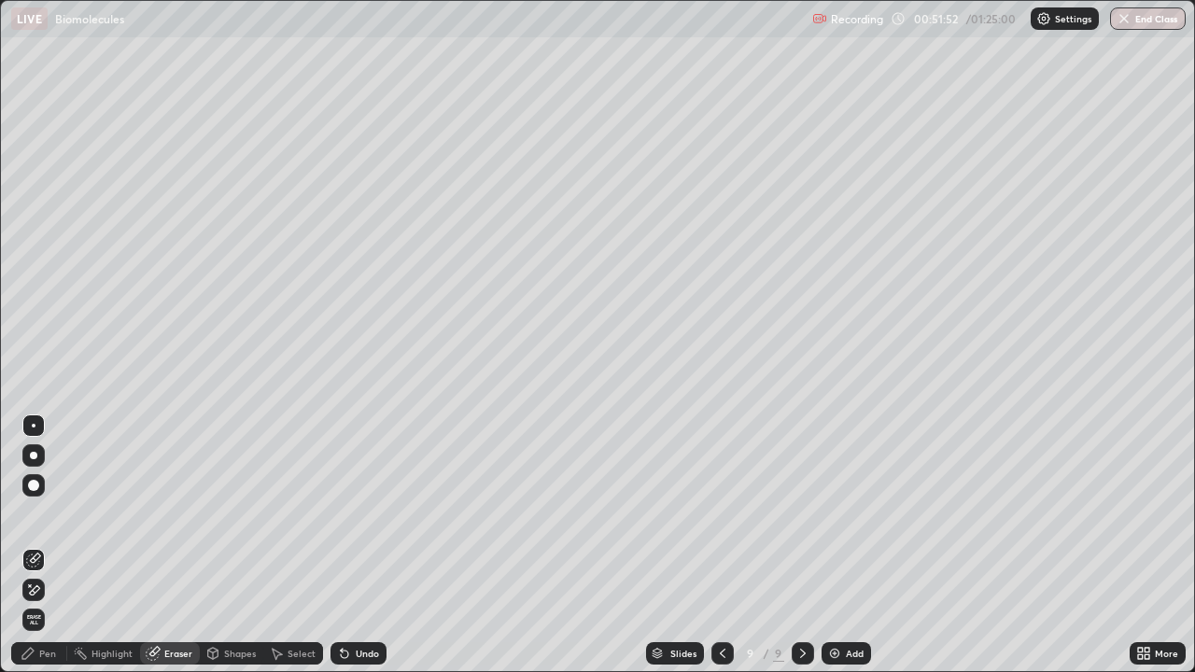
click at [32, 545] on icon at bounding box center [28, 653] width 15 height 15
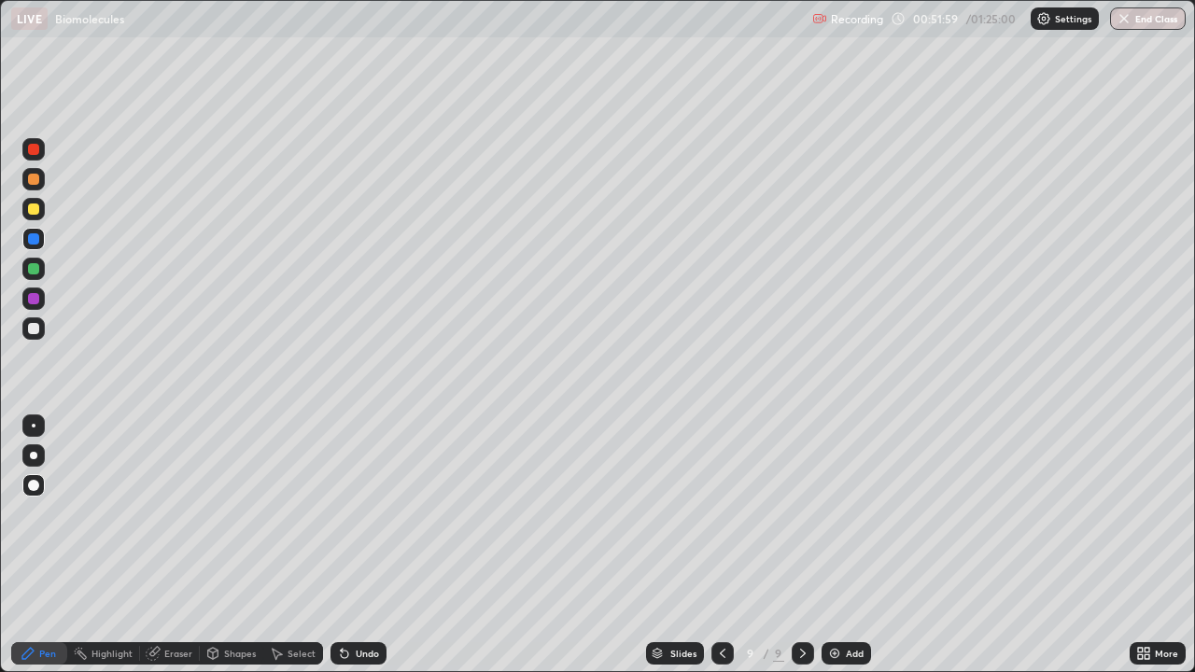
click at [178, 545] on div "Eraser" at bounding box center [178, 653] width 28 height 9
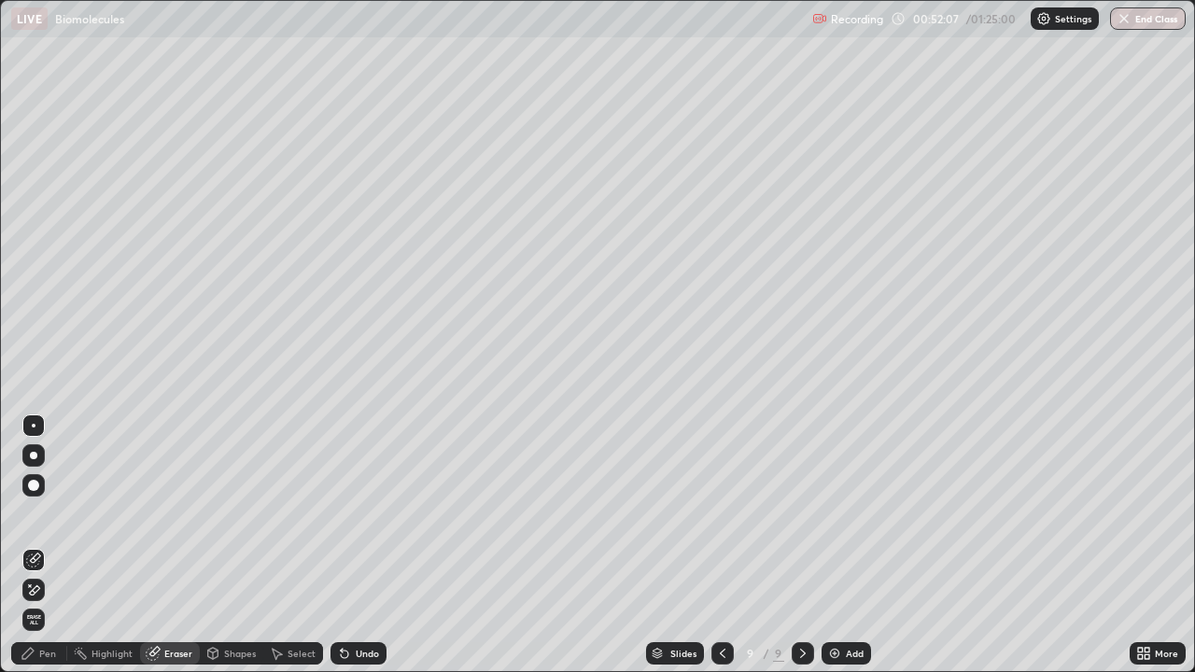
click at [49, 545] on div "Pen" at bounding box center [47, 653] width 17 height 9
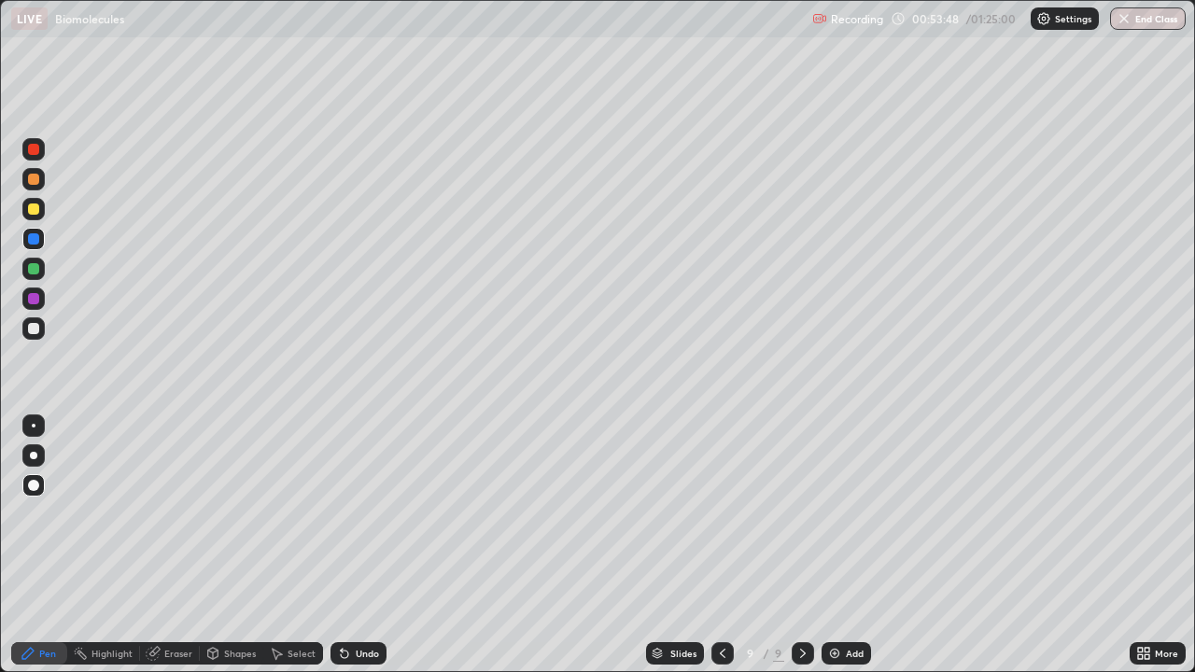
click at [728, 545] on div at bounding box center [722, 653] width 22 height 22
click at [799, 545] on icon at bounding box center [802, 653] width 15 height 15
click at [721, 545] on icon at bounding box center [722, 653] width 15 height 15
click at [849, 545] on div "Add" at bounding box center [855, 653] width 18 height 9
click at [32, 176] on div at bounding box center [33, 179] width 11 height 11
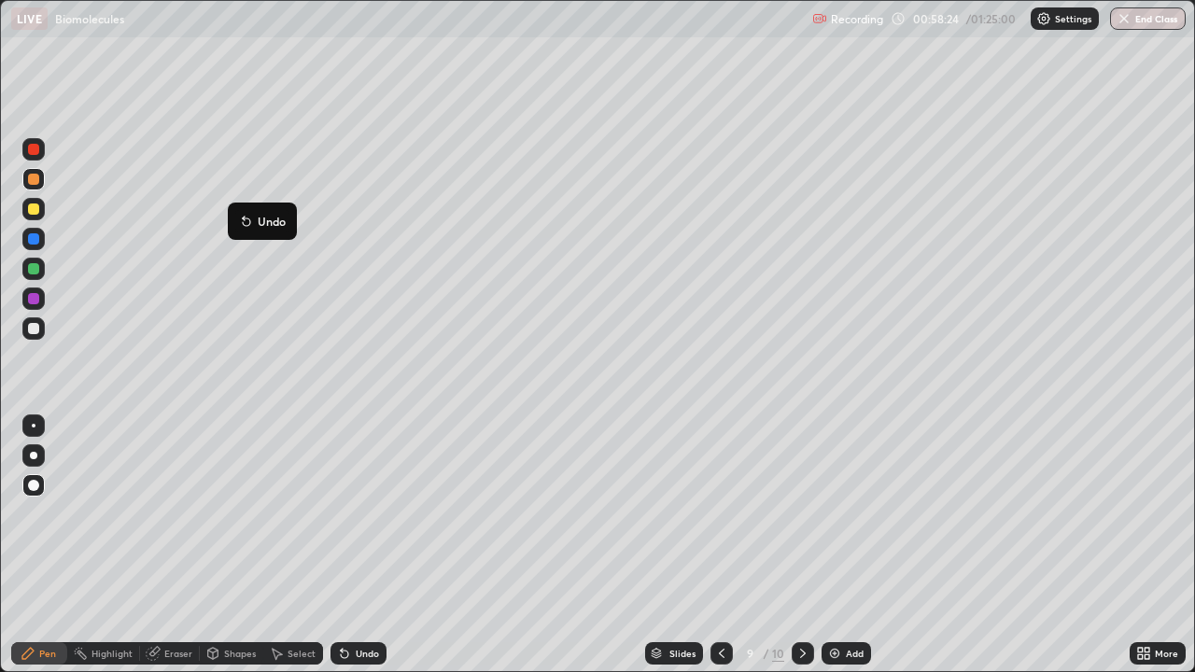
click at [244, 210] on button "Undo" at bounding box center [262, 221] width 54 height 22
click at [45, 545] on div "Pen" at bounding box center [47, 653] width 17 height 9
click at [179, 545] on div "Eraser" at bounding box center [178, 653] width 28 height 9
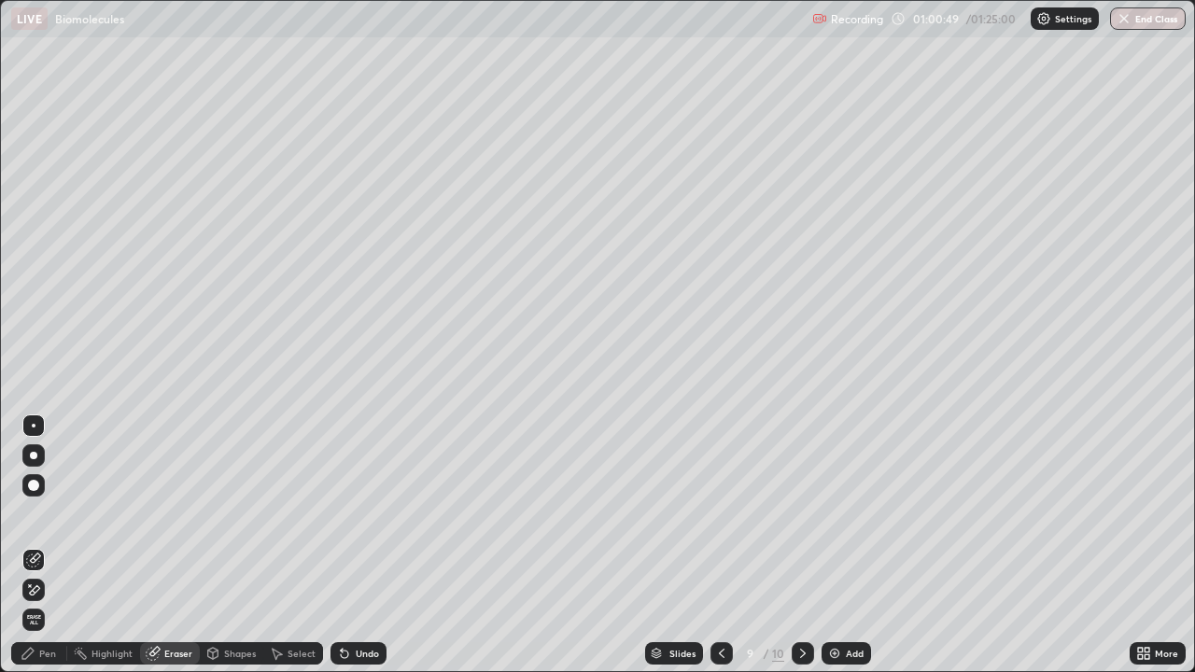
click at [44, 545] on div "Pen" at bounding box center [47, 653] width 17 height 9
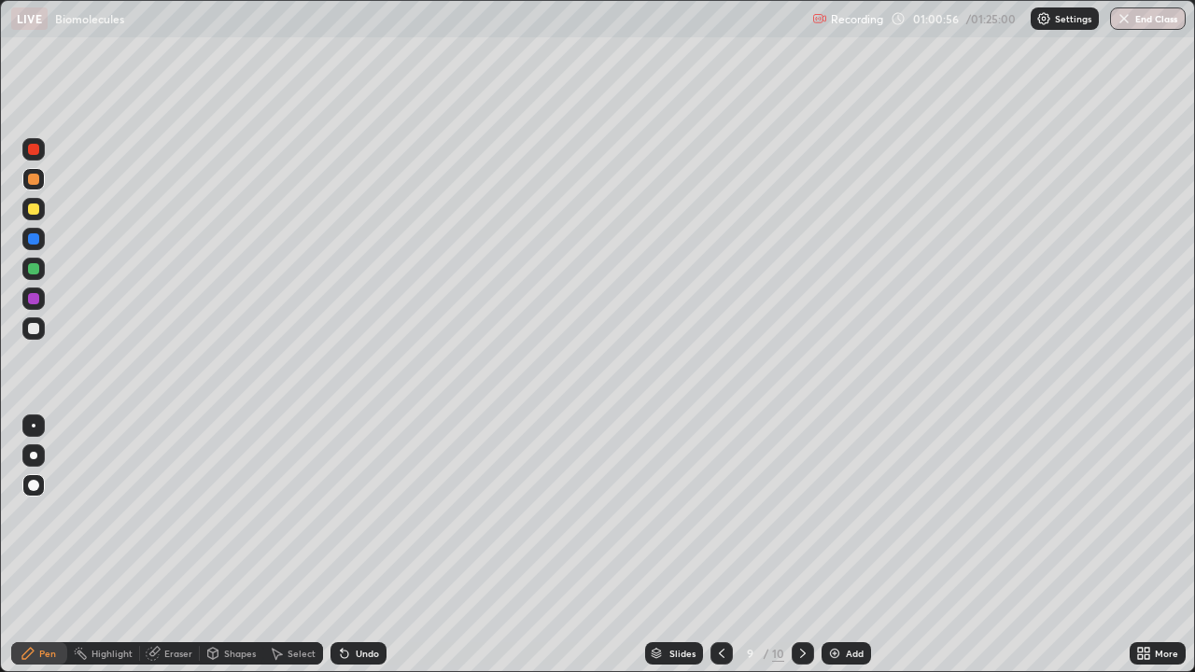
click at [175, 545] on div "Eraser" at bounding box center [178, 653] width 28 height 9
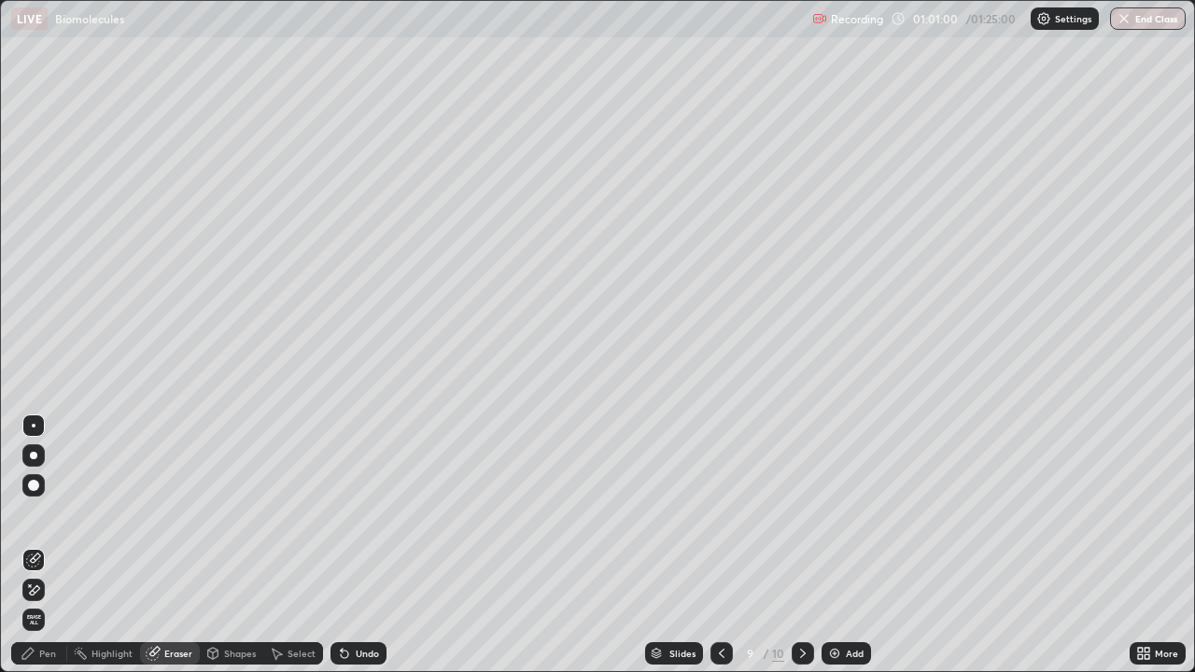
click at [49, 545] on div "Pen" at bounding box center [47, 653] width 17 height 9
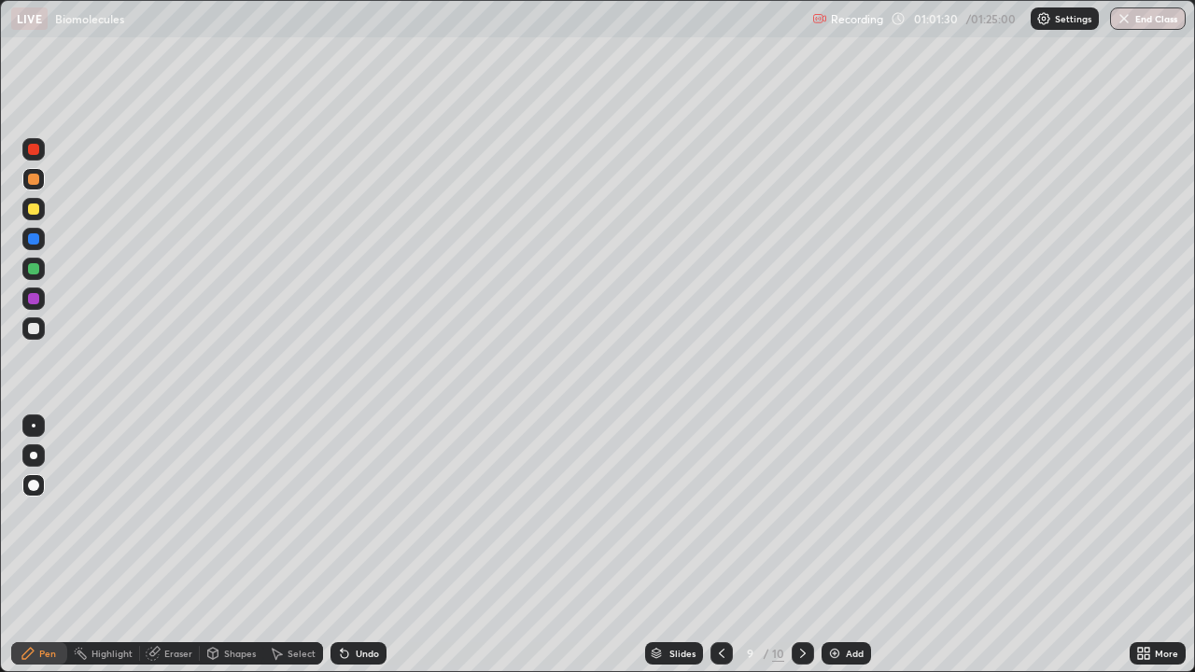
click at [43, 545] on div "Pen" at bounding box center [47, 653] width 17 height 9
click at [179, 545] on div "Eraser" at bounding box center [178, 653] width 28 height 9
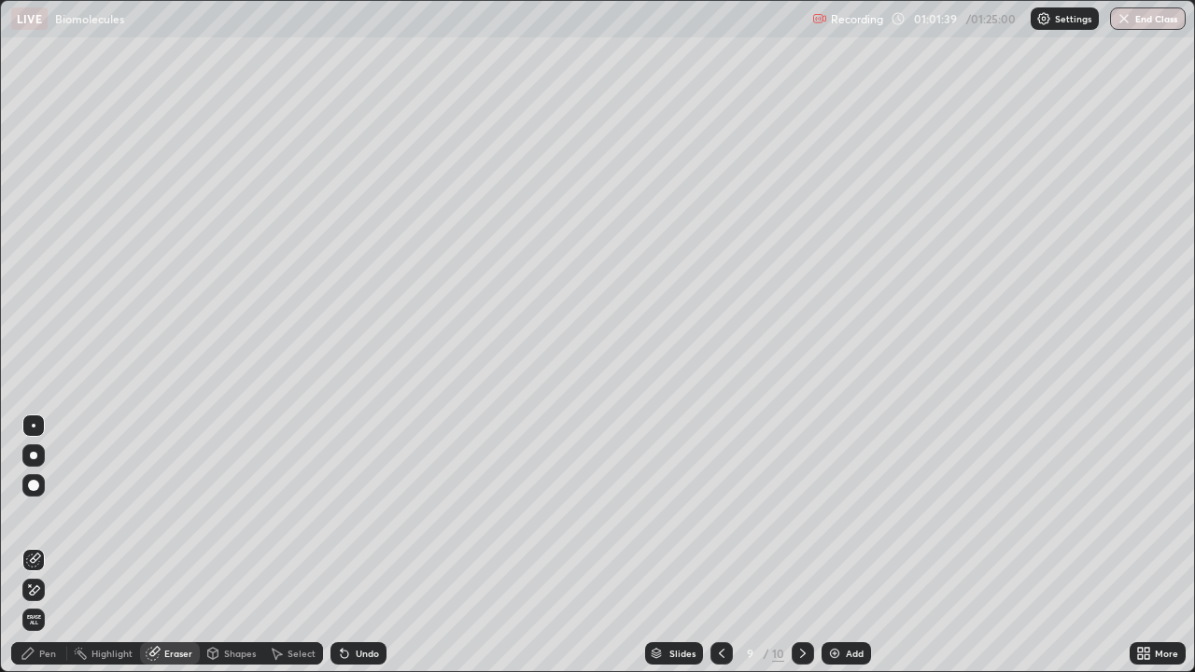
click at [45, 545] on div "Pen" at bounding box center [47, 653] width 17 height 9
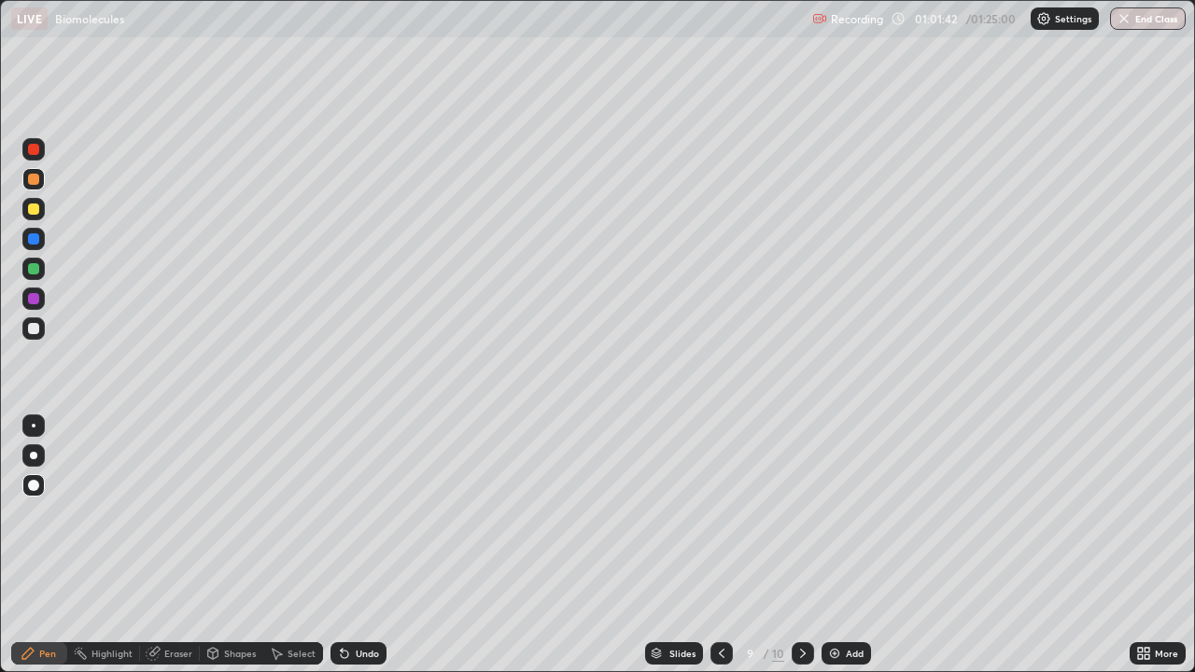
click at [172, 545] on div "Eraser" at bounding box center [178, 653] width 28 height 9
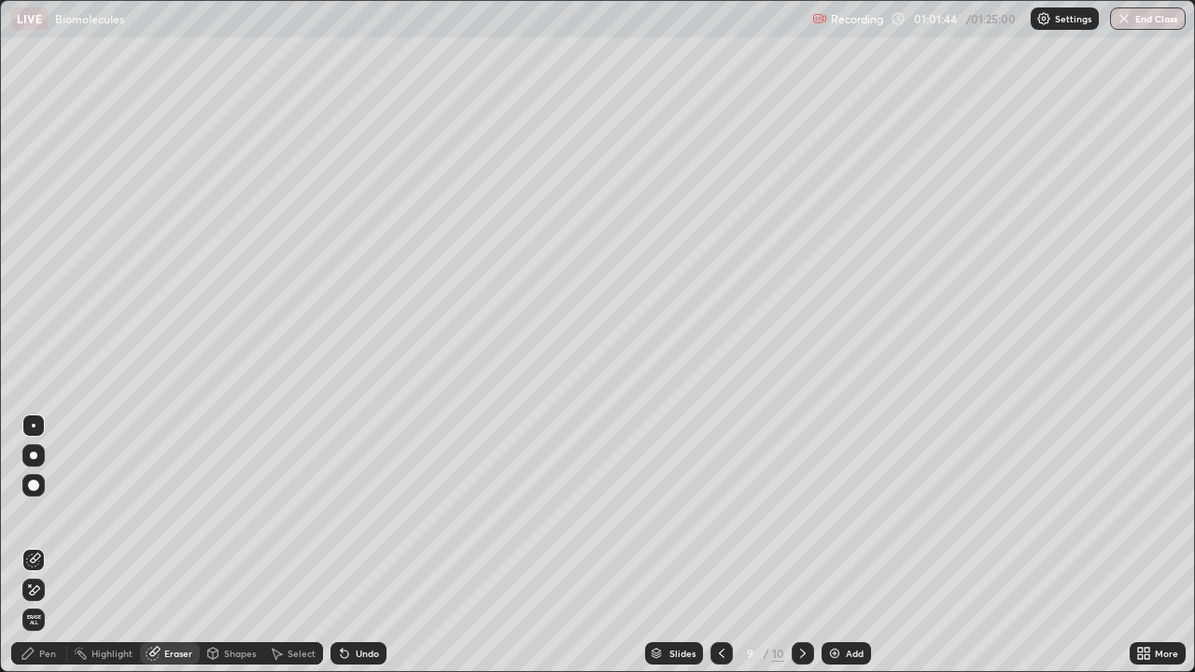
click at [43, 545] on div "Pen" at bounding box center [39, 653] width 56 height 22
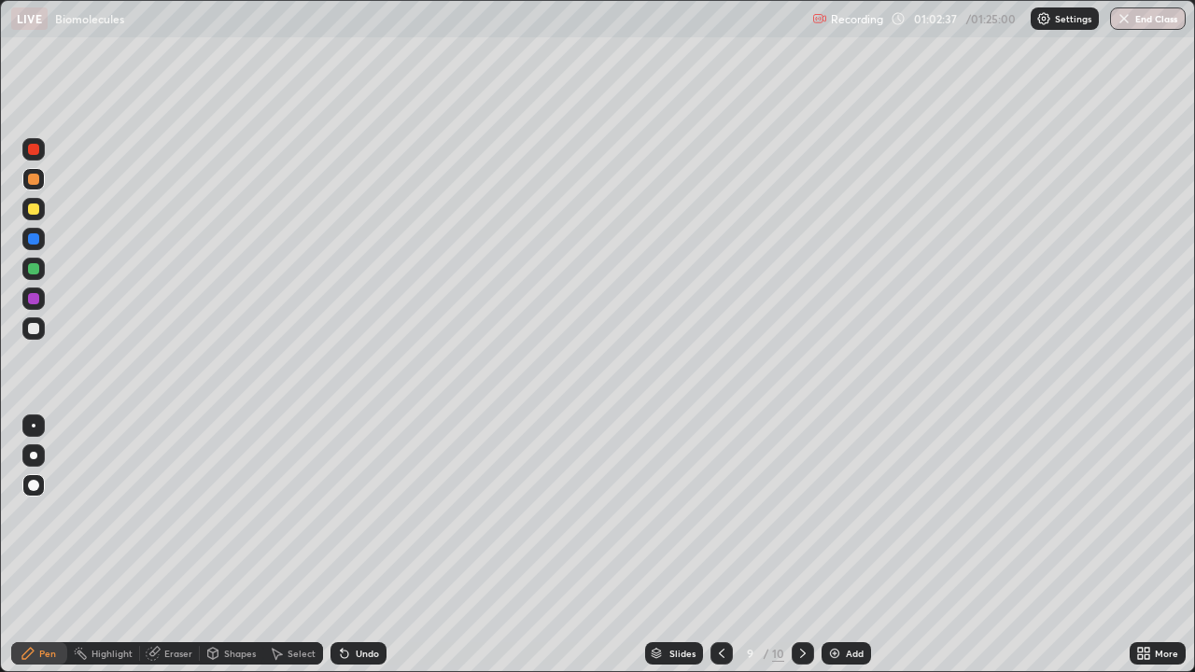
click at [174, 545] on div "Eraser" at bounding box center [178, 653] width 28 height 9
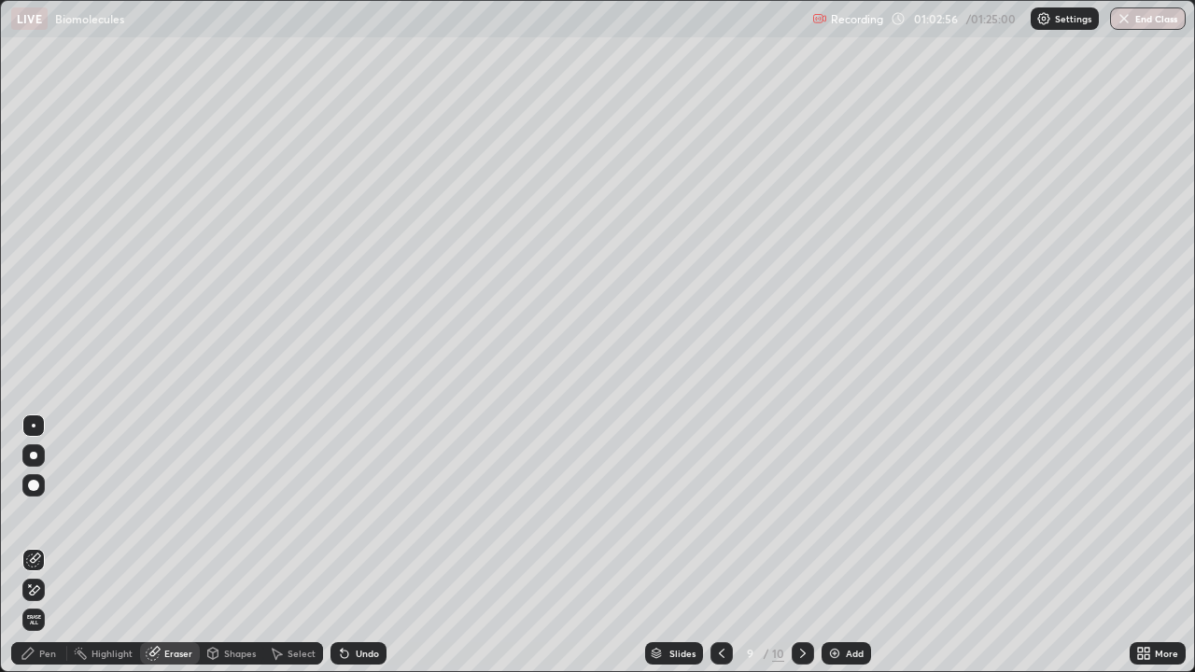
click at [42, 545] on div "Pen" at bounding box center [47, 653] width 17 height 9
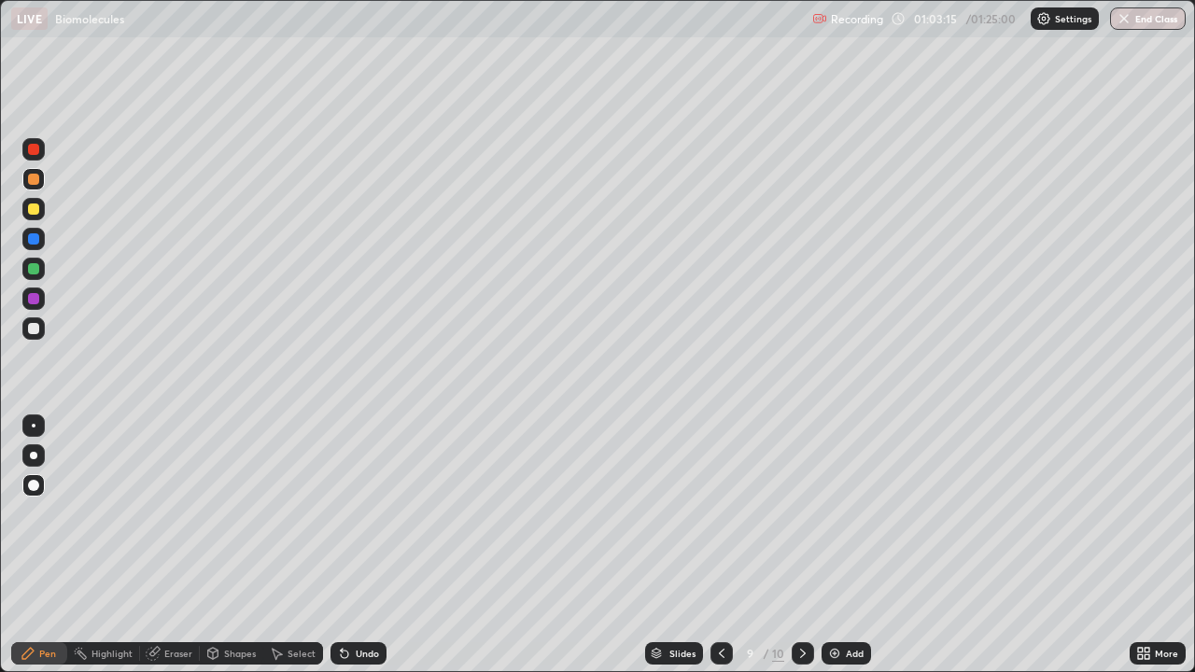
click at [53, 545] on div "Pen" at bounding box center [39, 653] width 56 height 22
click at [33, 242] on div at bounding box center [33, 238] width 11 height 11
click at [47, 545] on div "Pen" at bounding box center [47, 653] width 17 height 9
click at [176, 545] on div "Eraser" at bounding box center [178, 653] width 28 height 9
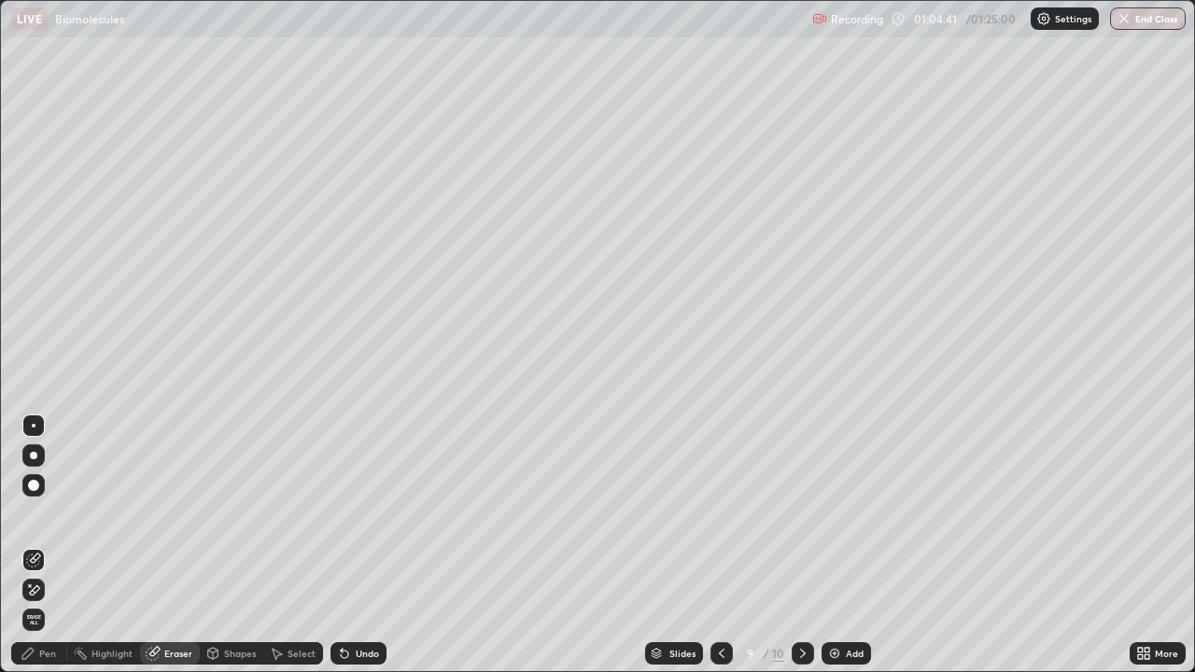
click at [39, 545] on div "Pen" at bounding box center [47, 653] width 17 height 9
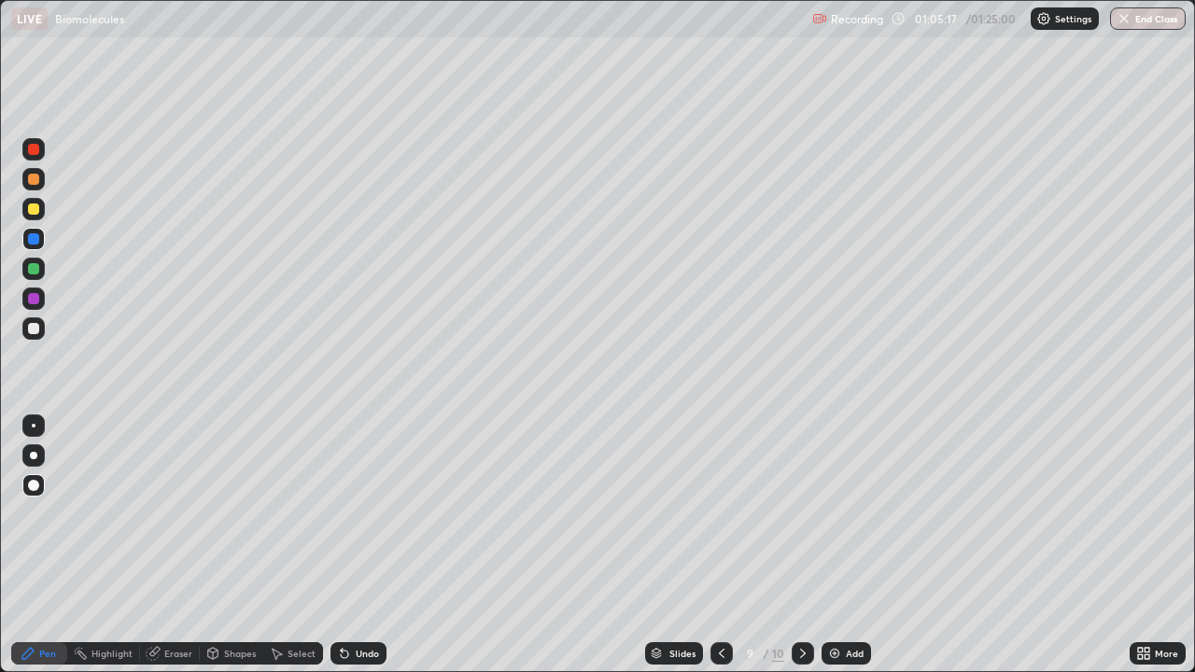
click at [181, 545] on div "Eraser" at bounding box center [178, 653] width 28 height 9
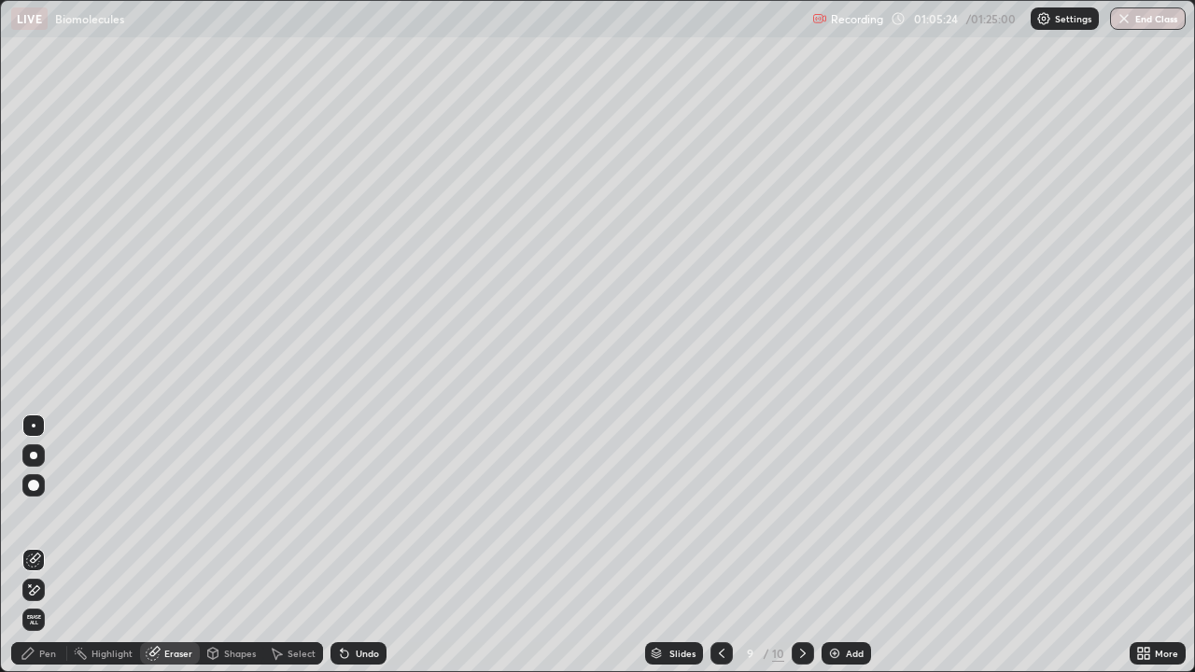
click at [53, 545] on div "Pen" at bounding box center [47, 653] width 17 height 9
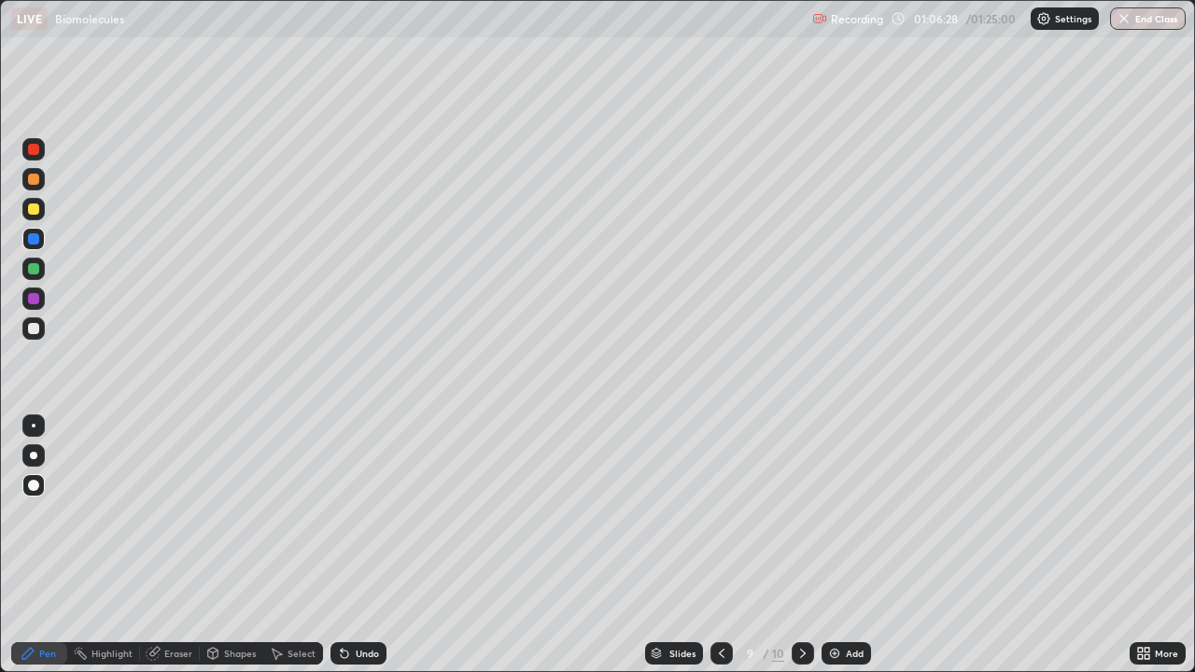
click at [38, 329] on div at bounding box center [33, 328] width 11 height 11
click at [847, 545] on div "Add" at bounding box center [855, 653] width 18 height 9
click at [34, 300] on div at bounding box center [33, 298] width 11 height 11
click at [849, 545] on div "Add" at bounding box center [855, 653] width 18 height 9
click at [31, 235] on div at bounding box center [33, 238] width 11 height 11
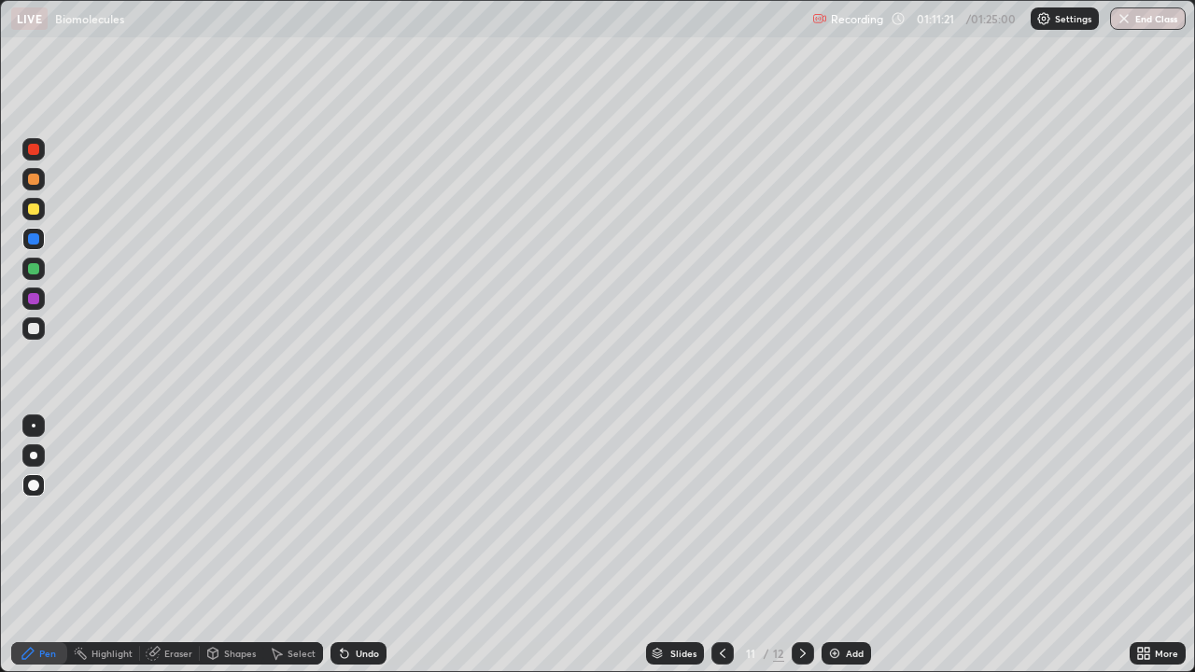
click at [31, 203] on div at bounding box center [33, 208] width 11 height 11
click at [855, 545] on div "Add" at bounding box center [845, 653] width 49 height 22
click at [31, 321] on div at bounding box center [33, 328] width 22 height 22
click at [846, 545] on div "Add" at bounding box center [855, 653] width 18 height 9
click at [847, 545] on div "Add" at bounding box center [855, 653] width 18 height 9
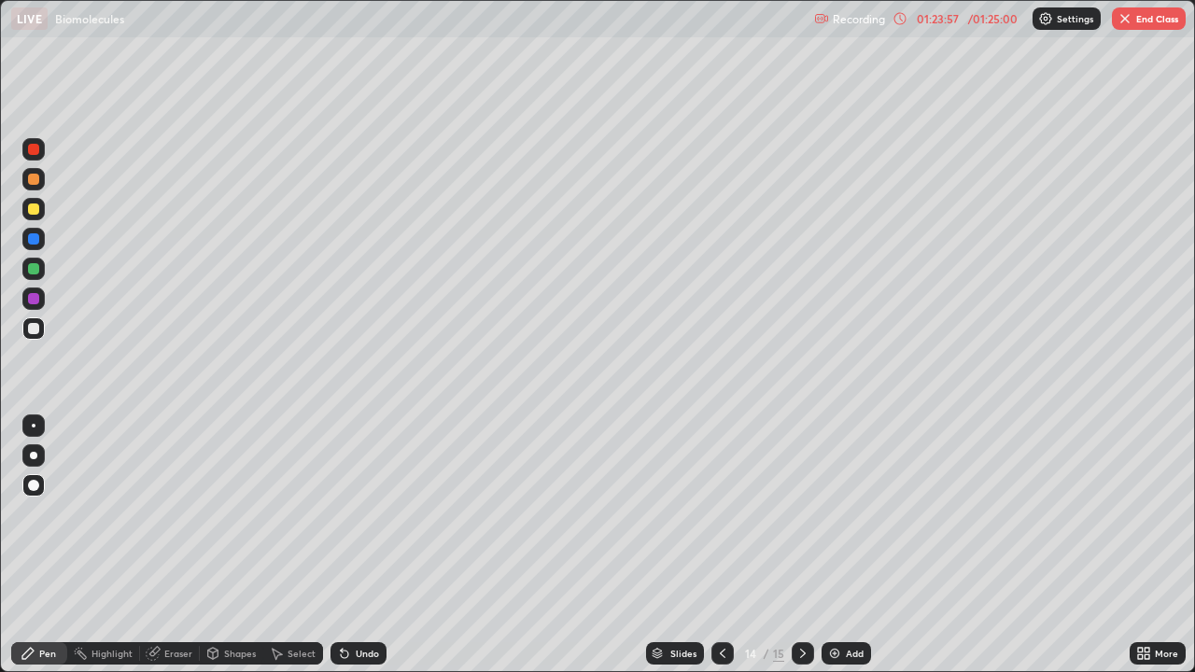
click at [35, 485] on div at bounding box center [33, 485] width 11 height 11
click at [34, 300] on div at bounding box center [33, 298] width 11 height 11
click at [31, 205] on div at bounding box center [33, 208] width 11 height 11
click at [164, 545] on div "Eraser" at bounding box center [178, 653] width 28 height 9
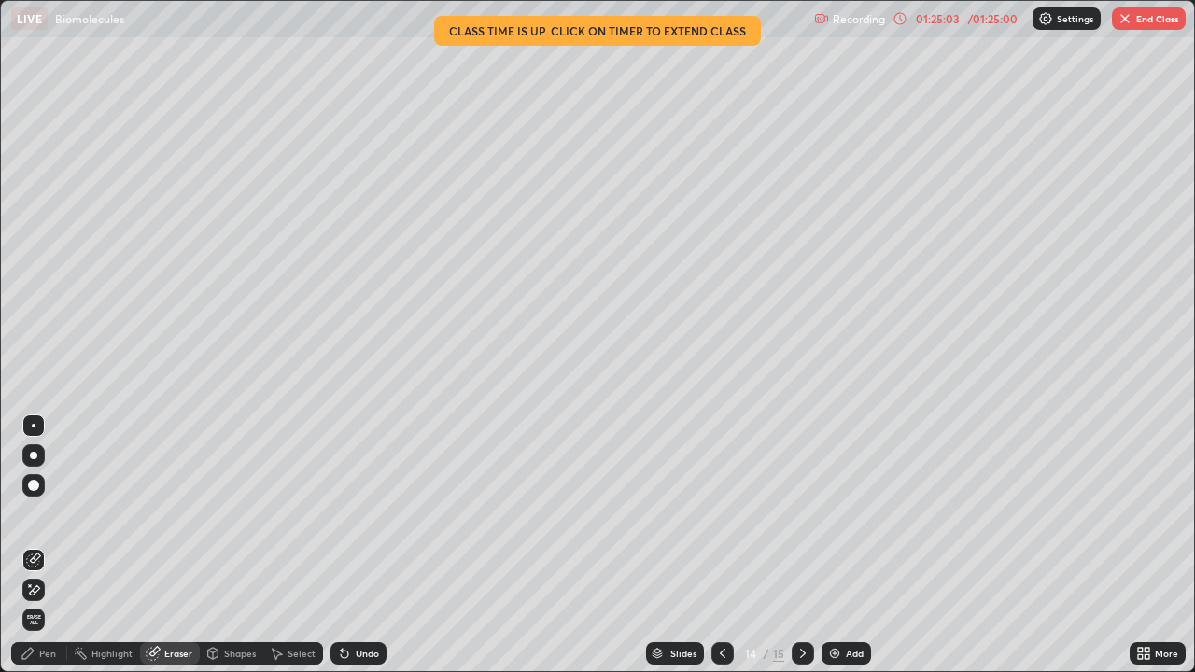
click at [46, 545] on div "Pen" at bounding box center [47, 653] width 17 height 9
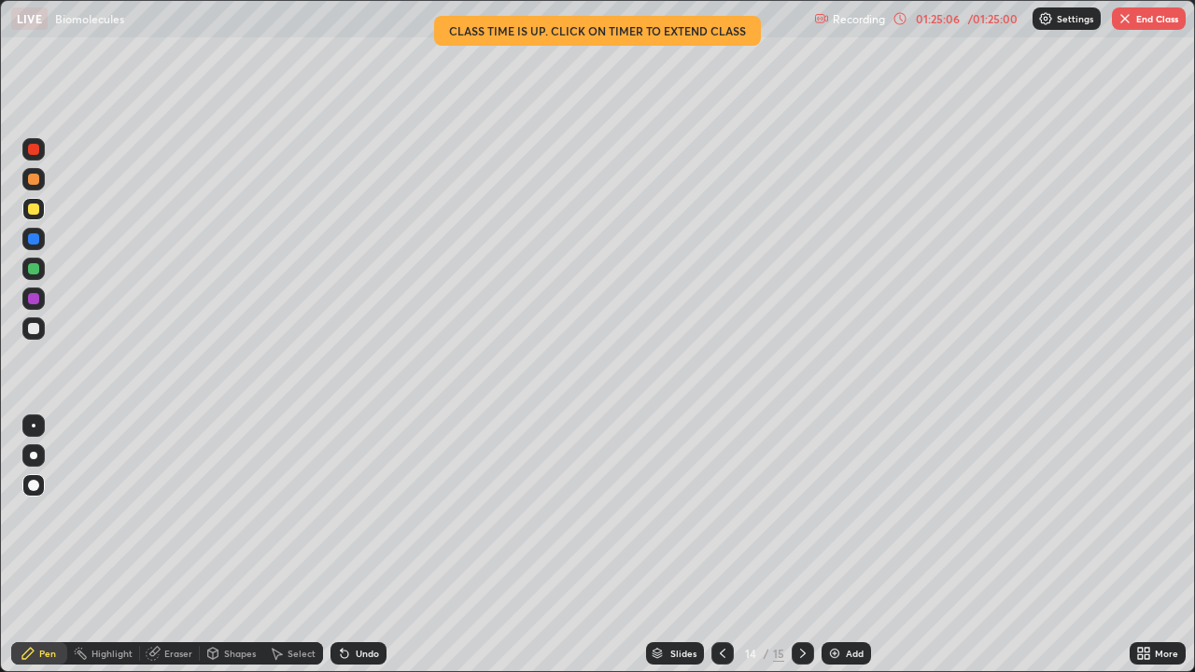
click at [36, 545] on div "Pen" at bounding box center [39, 653] width 56 height 22
click at [672, 35] on div "LIVE Biomolecules" at bounding box center [408, 18] width 795 height 37
click at [945, 20] on div "01:25:10" at bounding box center [937, 18] width 52 height 11
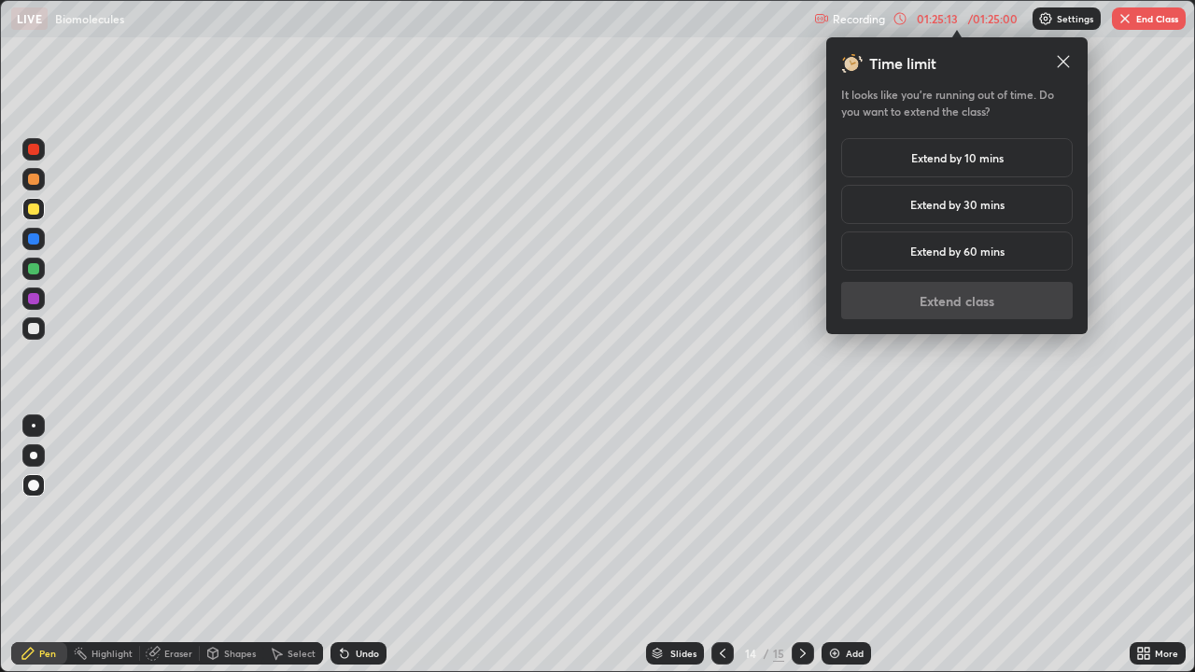
click at [968, 166] on h5 "Extend by 10 mins" at bounding box center [957, 157] width 92 height 17
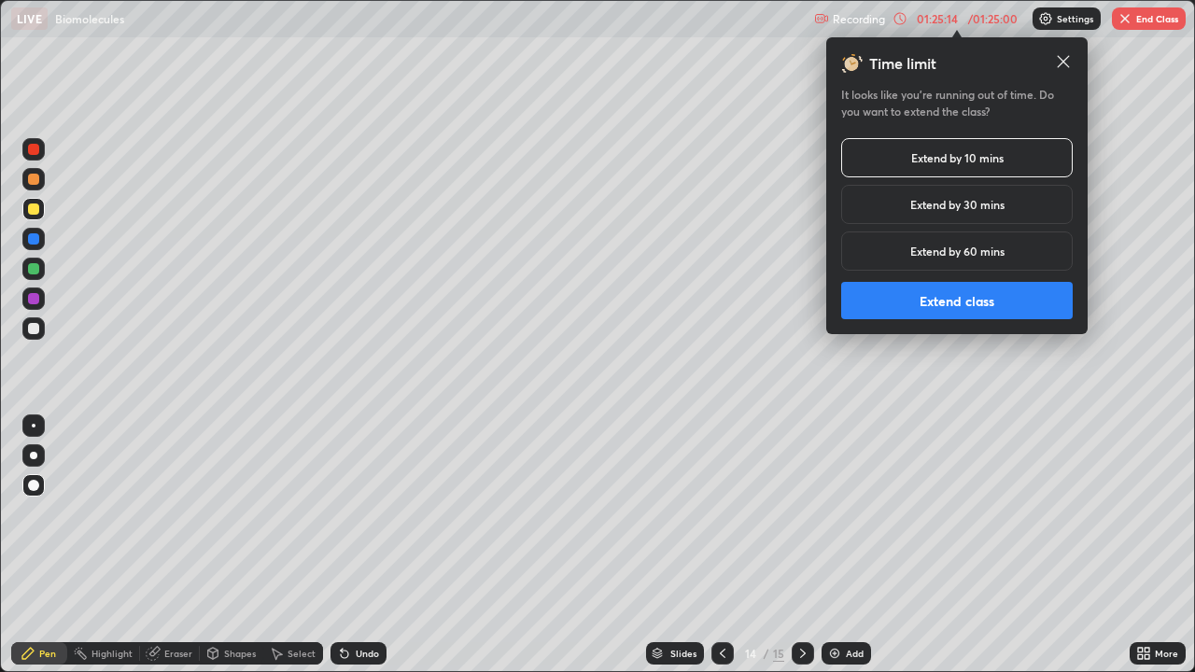
click at [875, 313] on button "Extend class" at bounding box center [956, 300] width 231 height 37
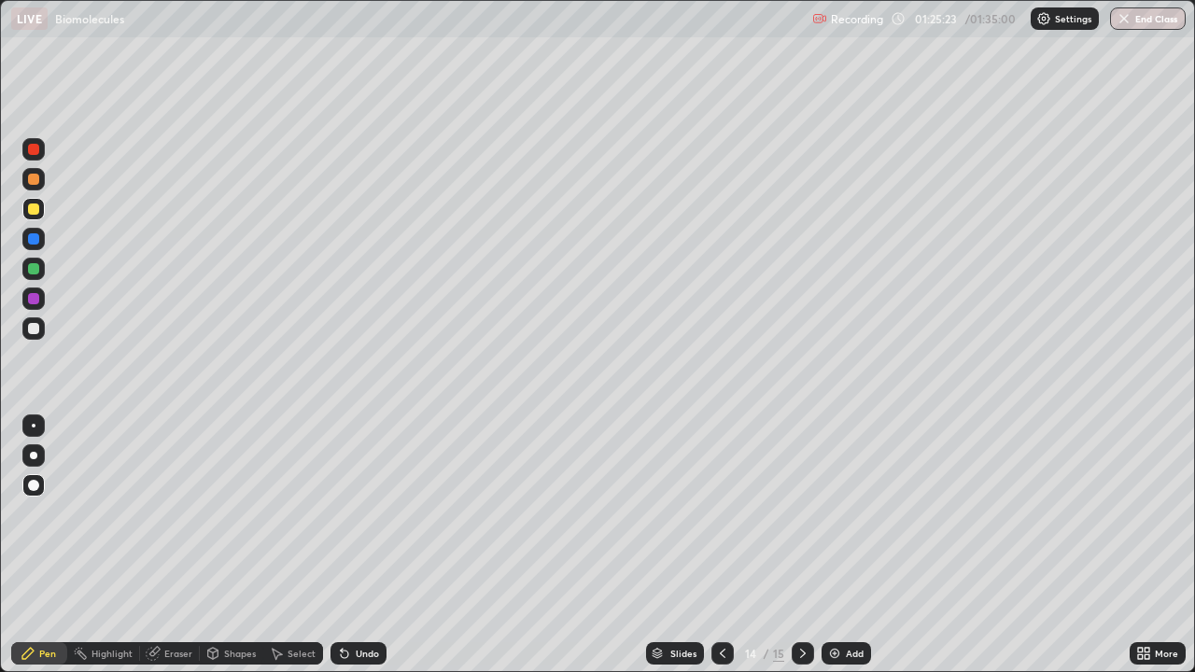
click at [33, 301] on div at bounding box center [33, 298] width 11 height 11
click at [846, 545] on div "Add" at bounding box center [855, 653] width 18 height 9
click at [31, 200] on div at bounding box center [33, 209] width 22 height 22
click at [845, 545] on div "Add" at bounding box center [845, 653] width 49 height 22
click at [721, 545] on icon at bounding box center [722, 653] width 15 height 15
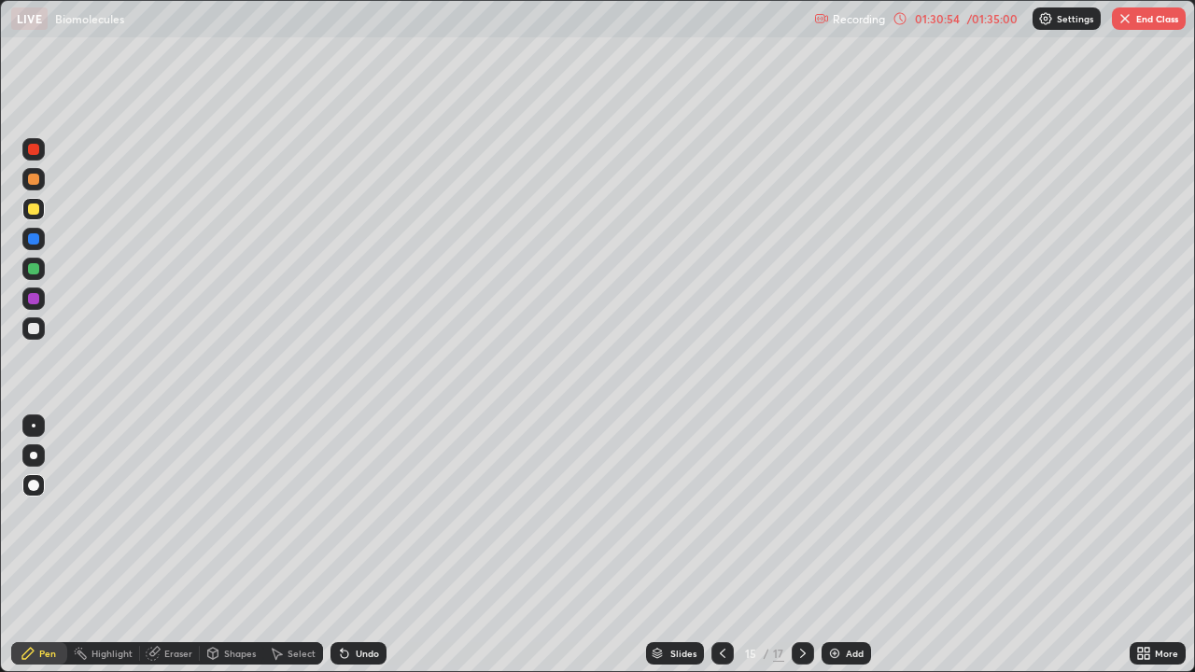
click at [849, 545] on div "Add" at bounding box center [855, 653] width 18 height 9
click at [830, 545] on img at bounding box center [834, 653] width 15 height 15
click at [1167, 21] on button "End Class" at bounding box center [1149, 18] width 74 height 22
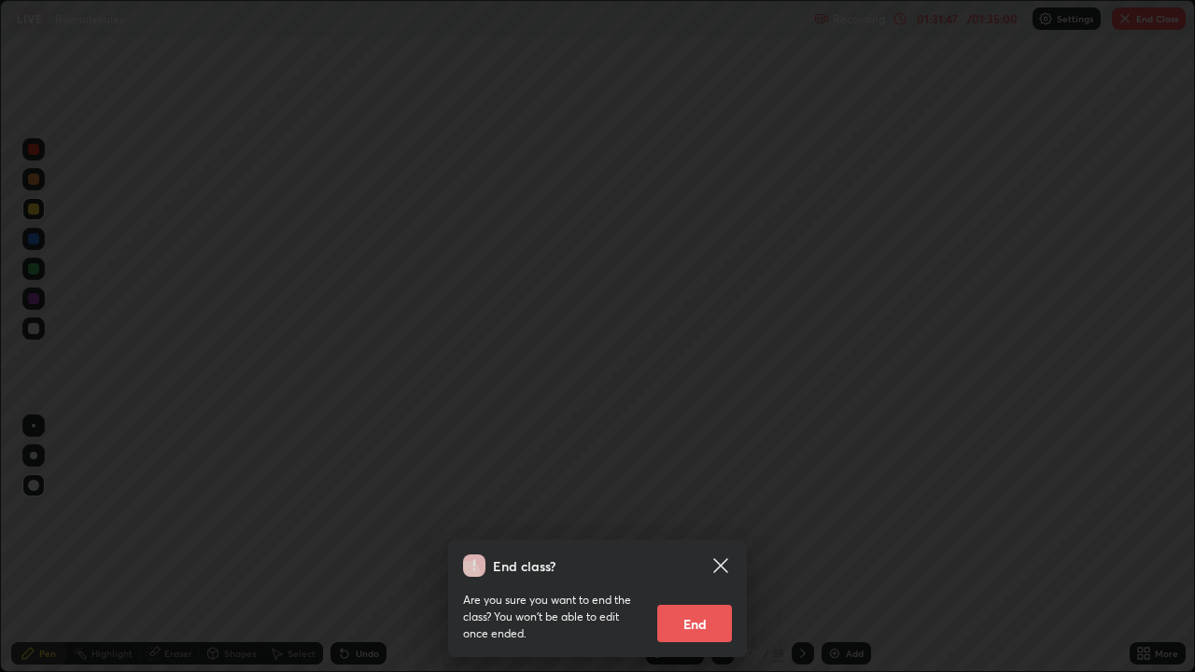
click at [700, 545] on button "End" at bounding box center [694, 623] width 75 height 37
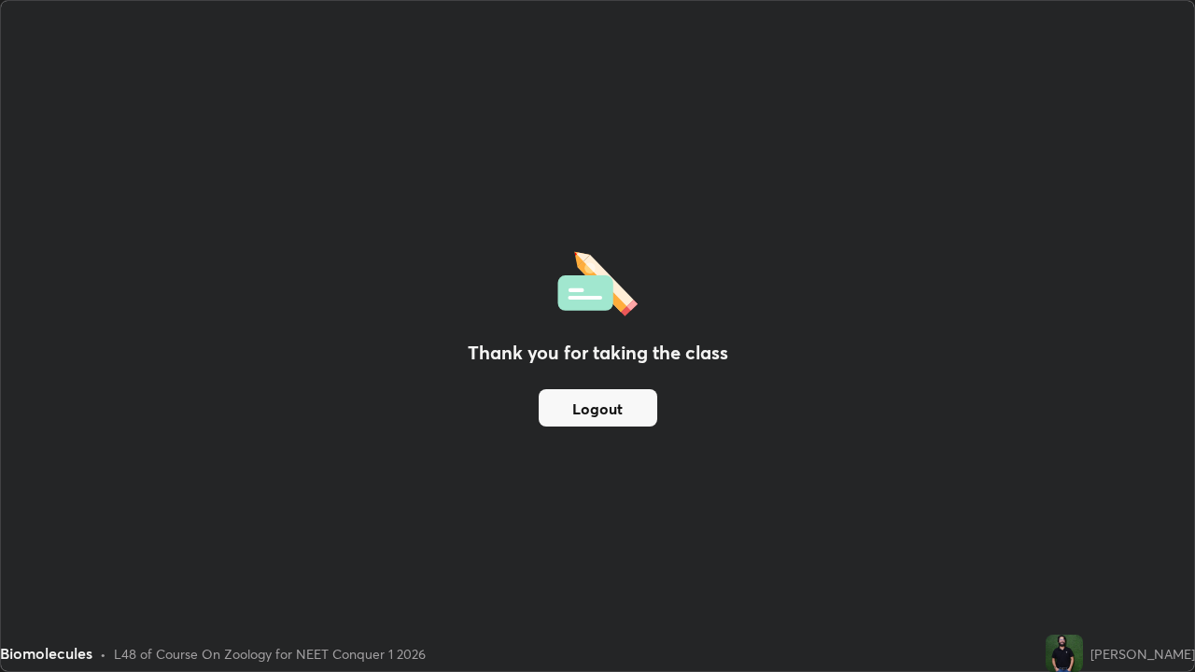
click at [616, 415] on button "Logout" at bounding box center [598, 407] width 119 height 37
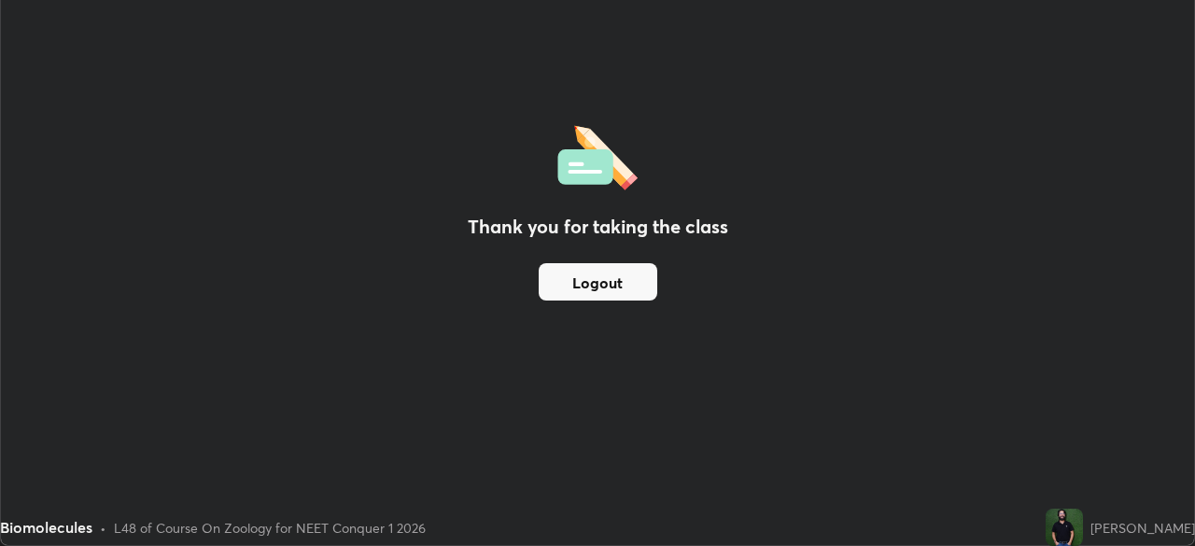
scroll to position [92790, 92142]
